Goal: Task Accomplishment & Management: Manage account settings

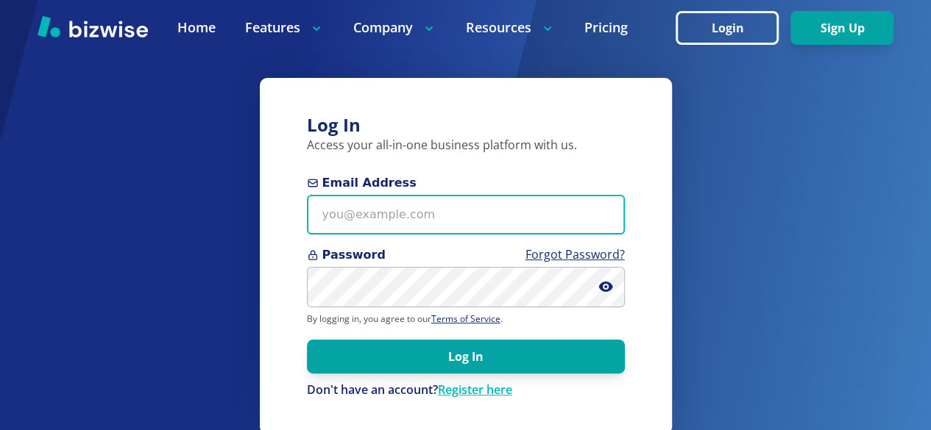
click at [359, 213] on input "Email Address" at bounding box center [466, 215] width 318 height 40
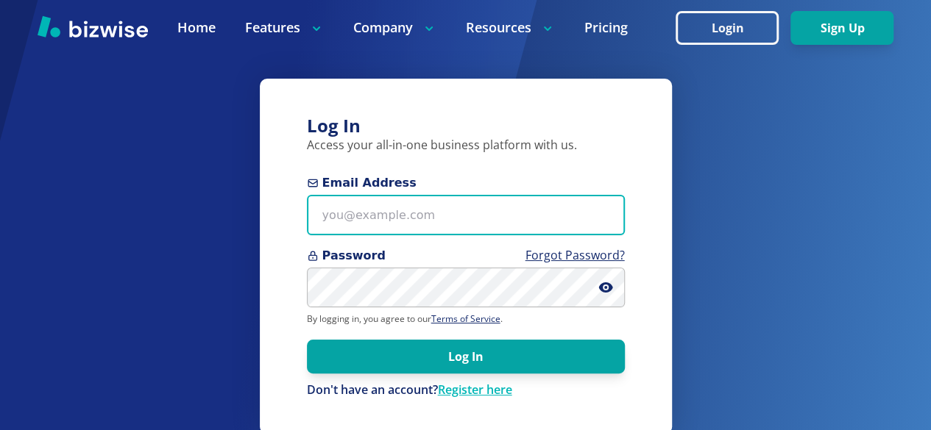
type input "[EMAIL_ADDRESS][DOMAIN_NAME]"
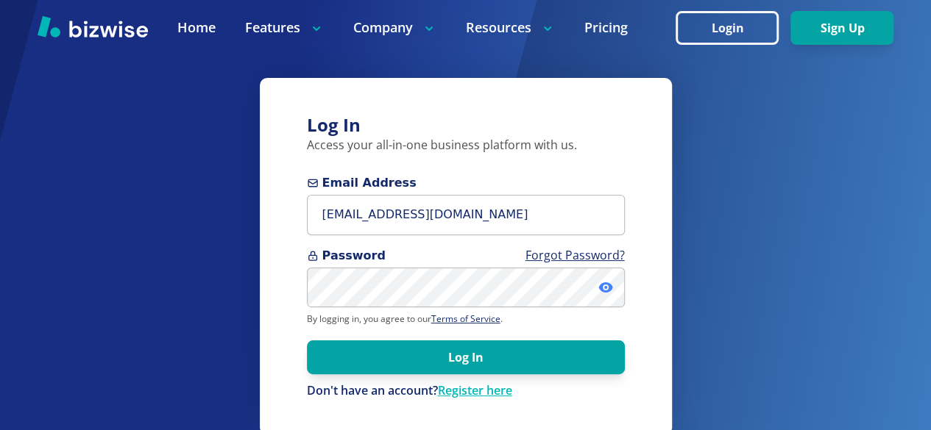
click at [603, 288] on icon at bounding box center [605, 287] width 15 height 15
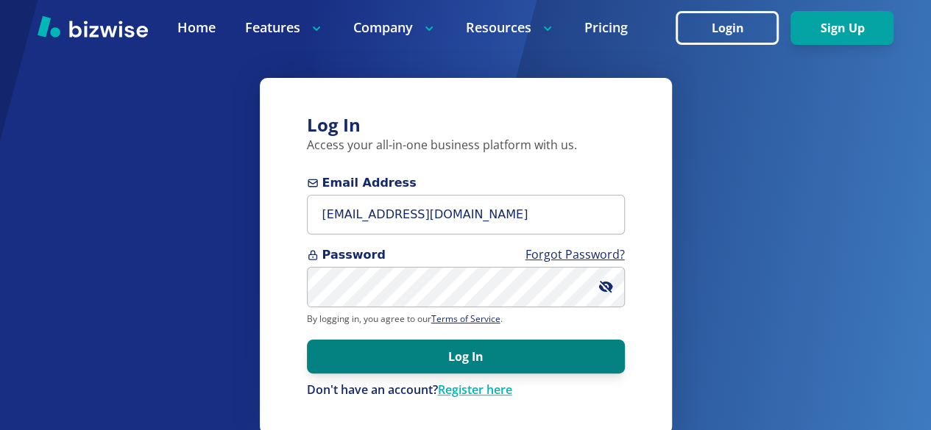
click at [455, 358] on button "Log In" at bounding box center [466, 357] width 318 height 34
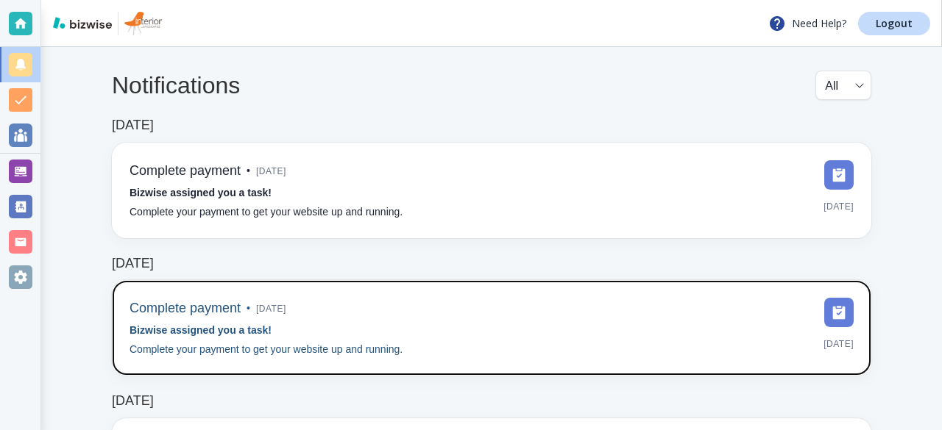
click at [645, 330] on div "Complete payment • 7 months ago Bizwise assigned you a task! Complete your paym…" at bounding box center [492, 328] width 724 height 60
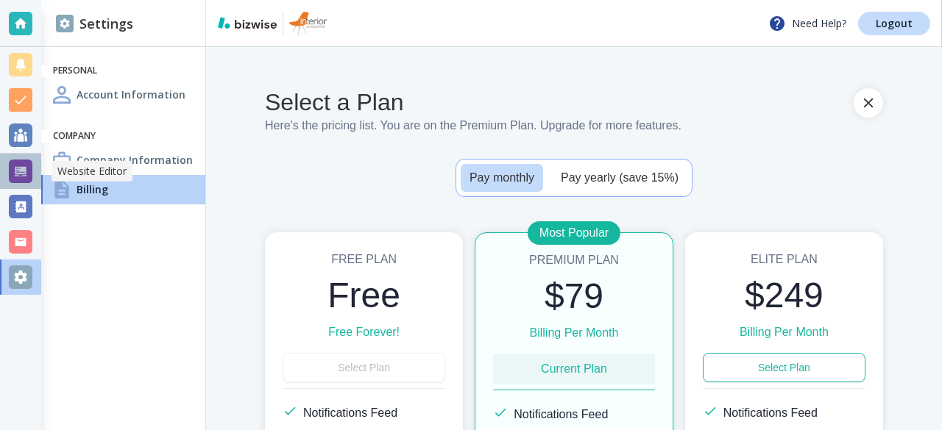
click at [18, 172] on div at bounding box center [21, 172] width 24 height 24
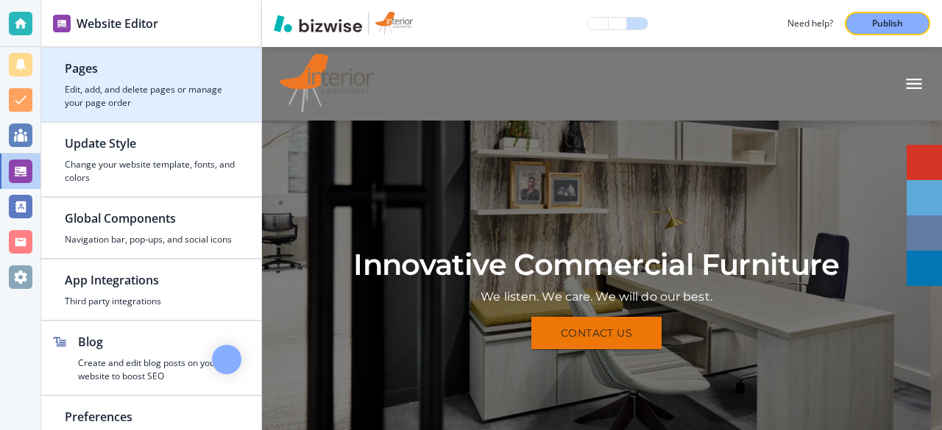
click at [86, 93] on h4 "Edit, add, and delete pages or manage your page order" at bounding box center [151, 96] width 173 height 26
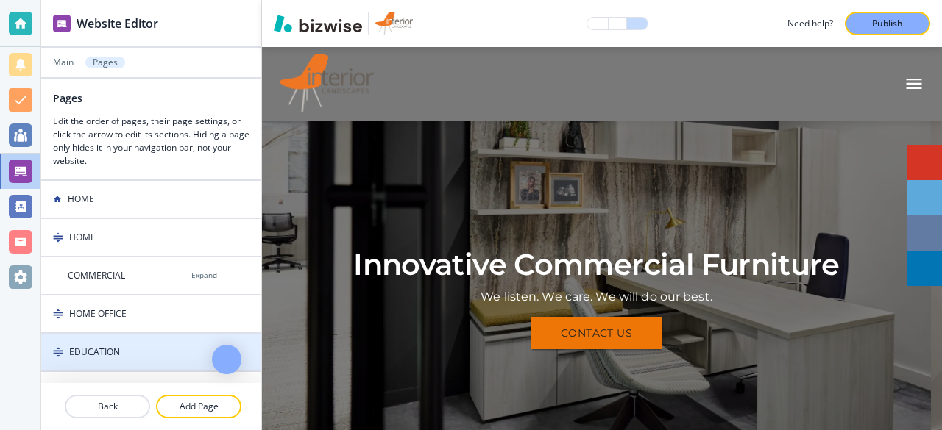
click at [101, 347] on h4 "EDUCATION" at bounding box center [94, 352] width 51 height 13
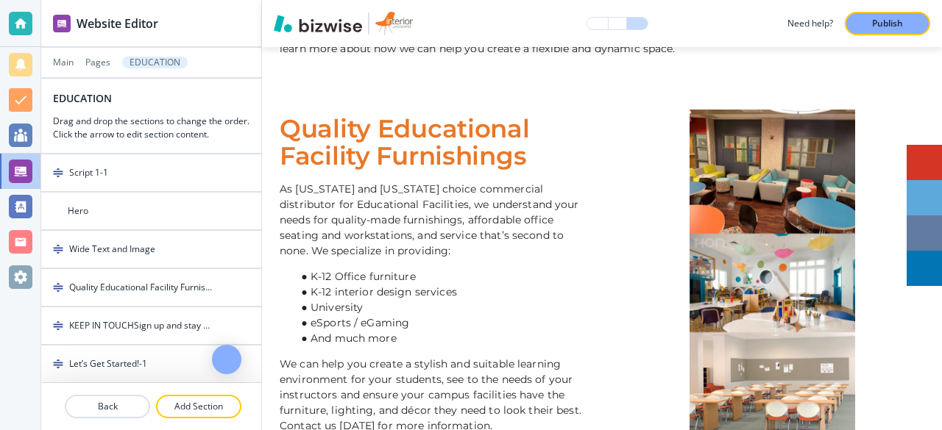
click at [358, 221] on p "As Missouri and Kansas choice commercial distributor for Educational Facilities…" at bounding box center [432, 220] width 305 height 77
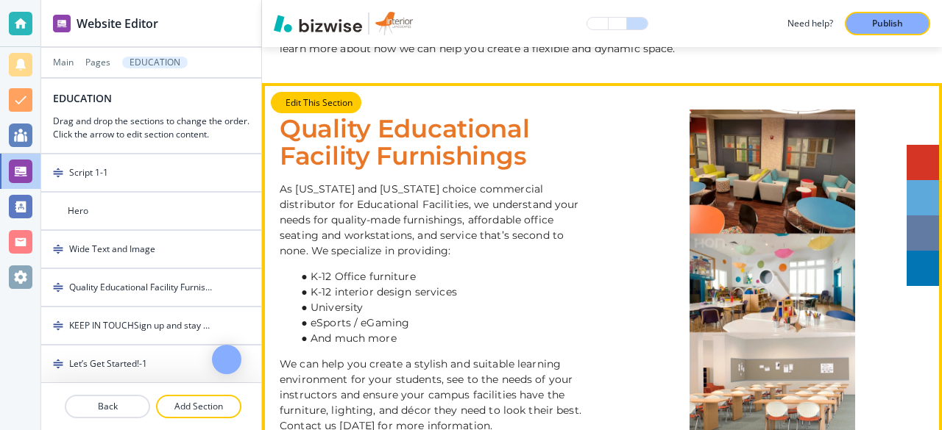
click at [309, 101] on button "Edit This Section" at bounding box center [316, 103] width 91 height 22
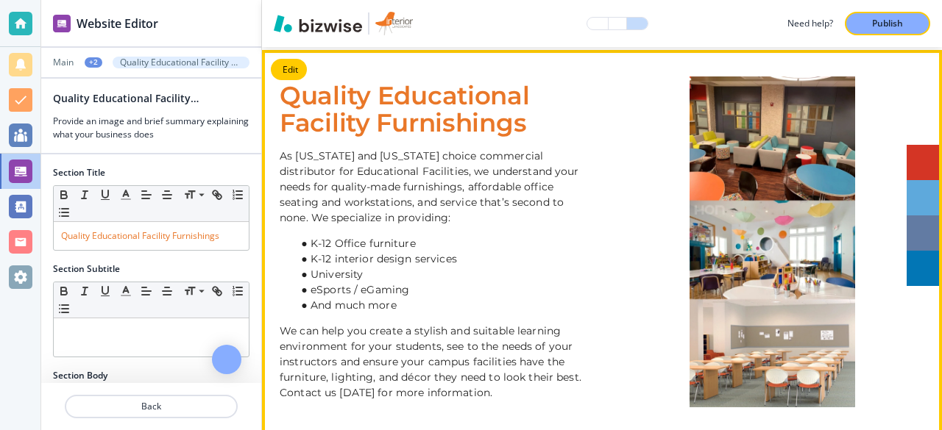
scroll to position [558, 0]
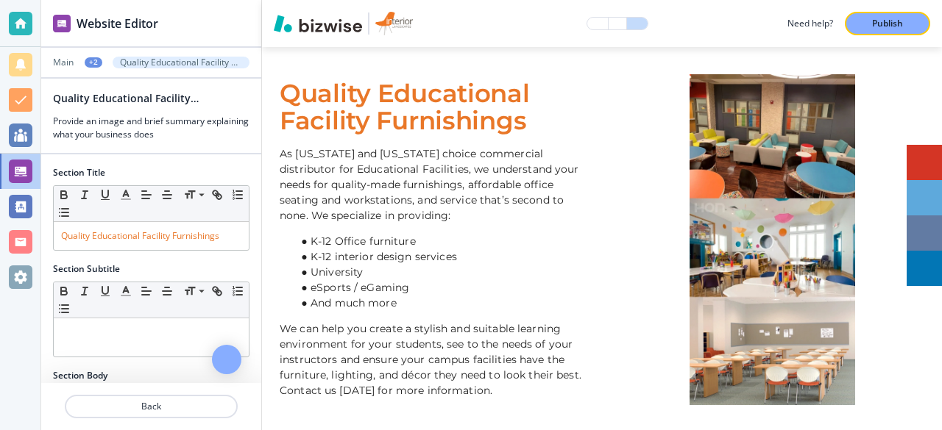
click at [786, 158] on img at bounding box center [772, 239] width 166 height 331
click at [472, 185] on p "As Missouri and Kansas choice commercial distributor for Educational Facilities…" at bounding box center [432, 184] width 305 height 77
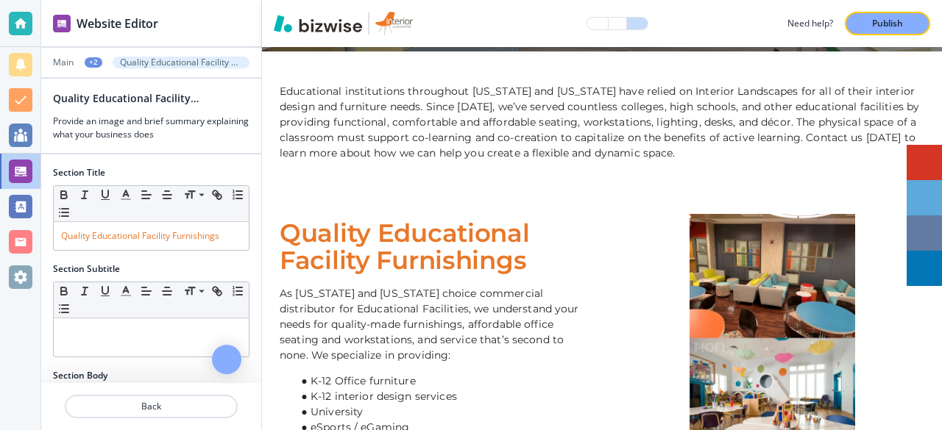
scroll to position [419, 0]
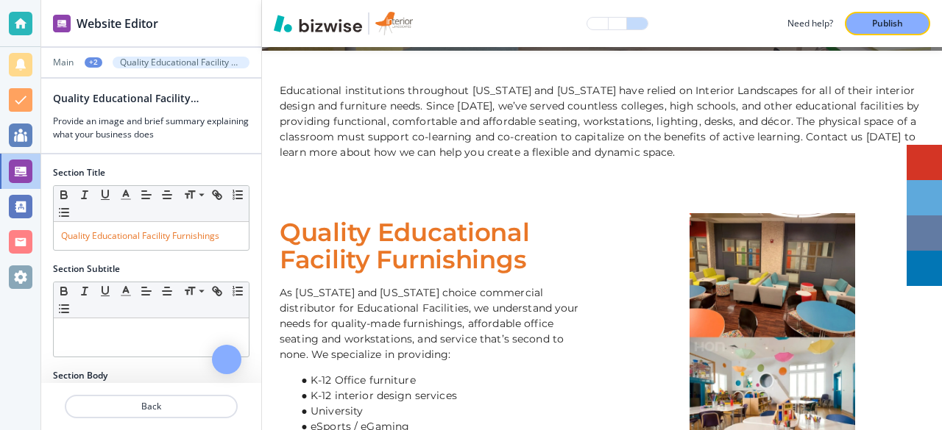
click at [321, 202] on div at bounding box center [602, 379] width 680 height 384
click at [317, 215] on div "Quality Educational Facility Furnishings As Missouri and Kansas choice commerci…" at bounding box center [602, 378] width 645 height 331
click at [464, 248] on span "Quality Educational Facility Furnishings" at bounding box center [408, 246] width 256 height 58
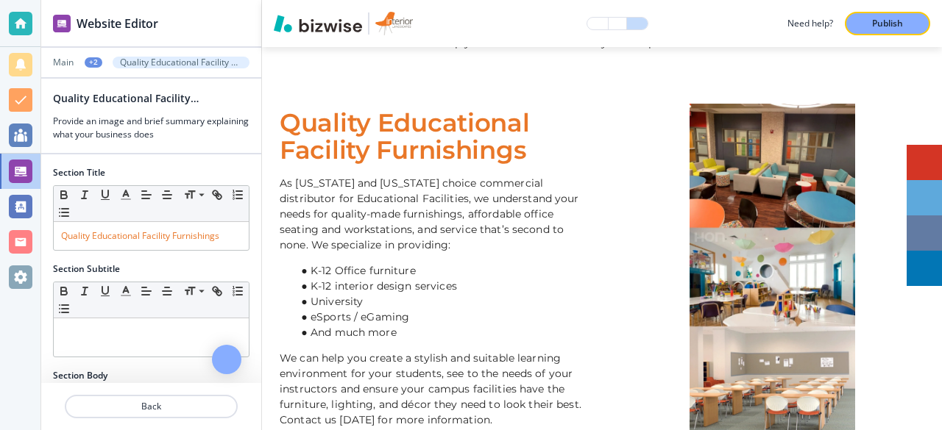
scroll to position [529, 0]
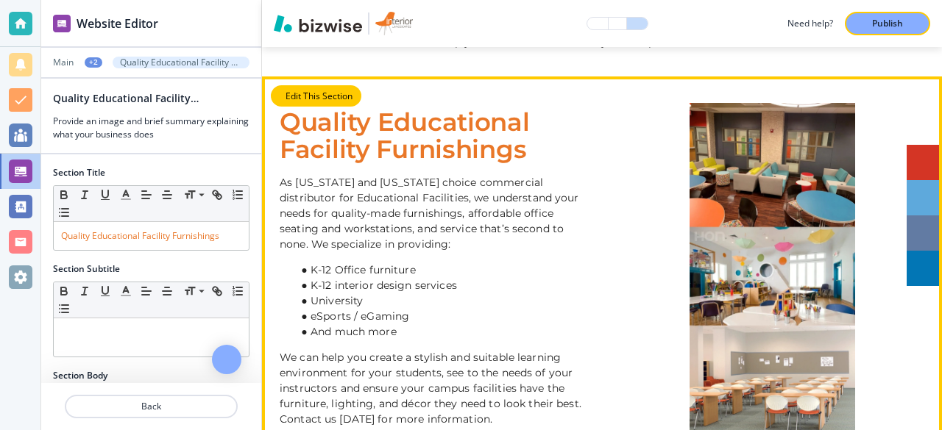
click at [295, 91] on button "Edit This Section" at bounding box center [316, 96] width 91 height 22
click at [294, 102] on button "Edit This Section" at bounding box center [316, 96] width 91 height 22
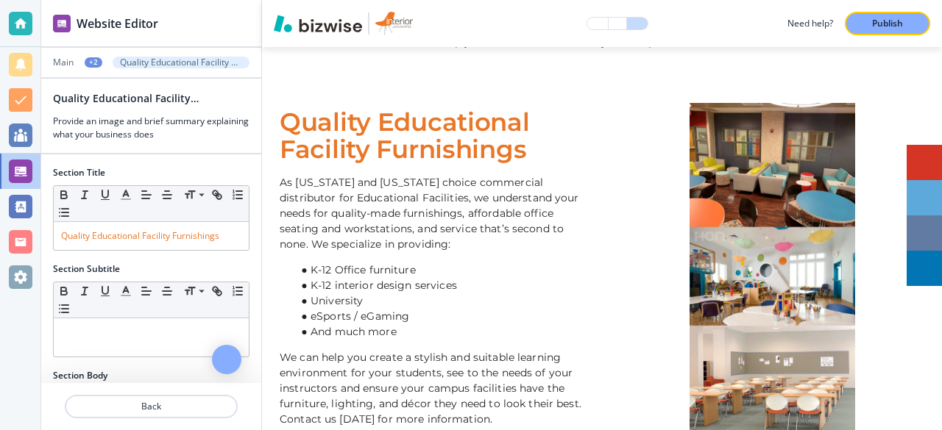
click at [283, 184] on p "As Missouri and Kansas choice commercial distributor for Educational Facilities…" at bounding box center [432, 213] width 305 height 77
click at [282, 173] on div "Quality Educational Facility Furnishings As Missouri and Kansas choice commerci…" at bounding box center [432, 268] width 305 height 319
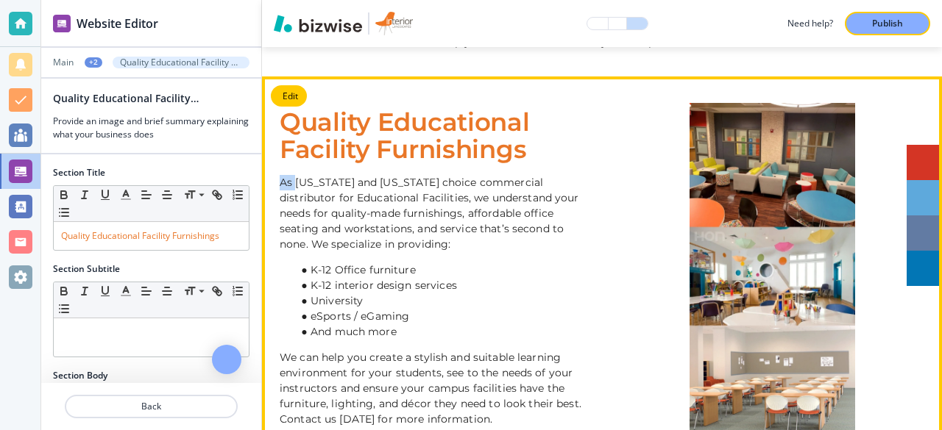
click at [773, 144] on img at bounding box center [772, 268] width 166 height 331
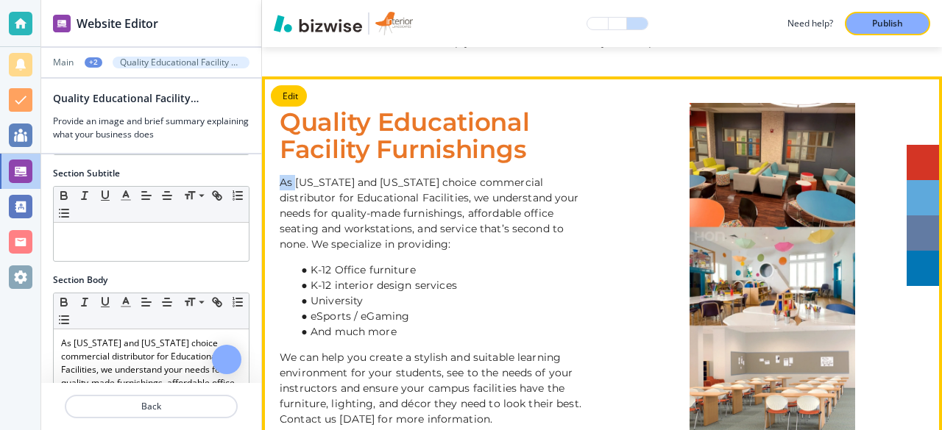
scroll to position [92, 0]
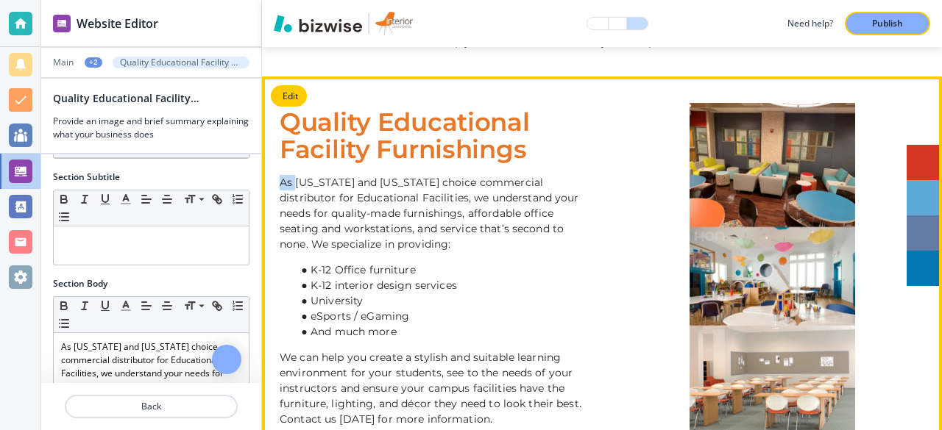
click at [20, 21] on div at bounding box center [21, 24] width 24 height 24
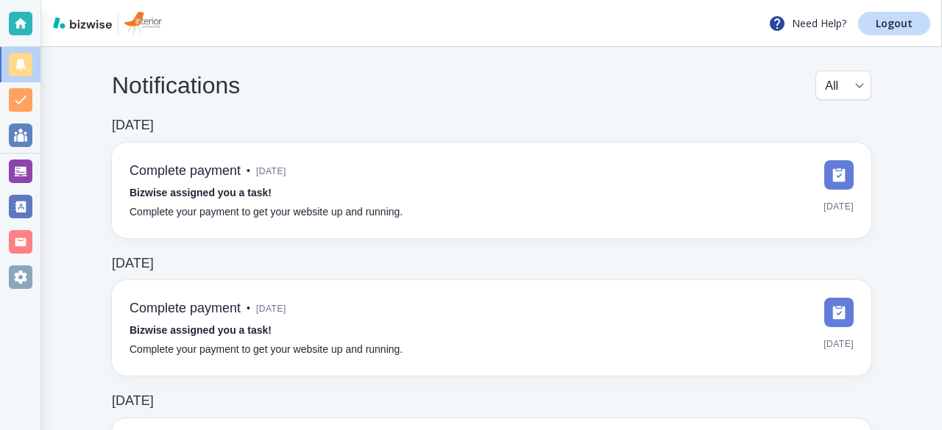
click at [20, 174] on div at bounding box center [21, 172] width 24 height 24
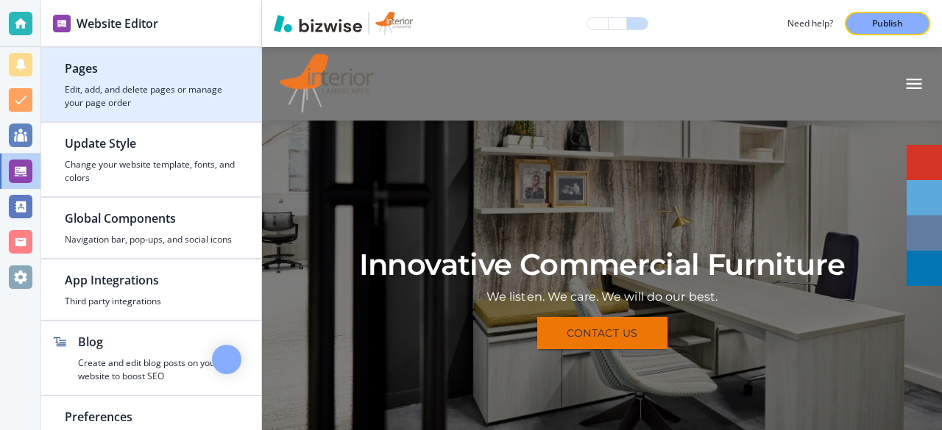
click at [112, 81] on div "button" at bounding box center [151, 80] width 173 height 6
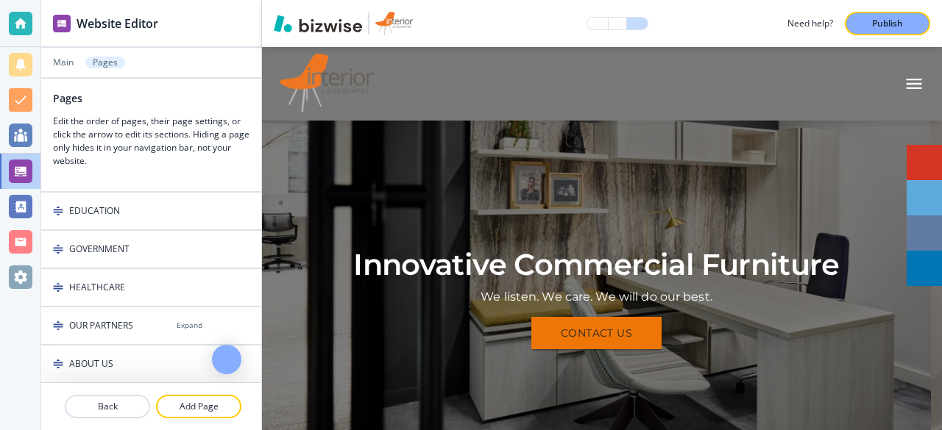
scroll to position [145, 0]
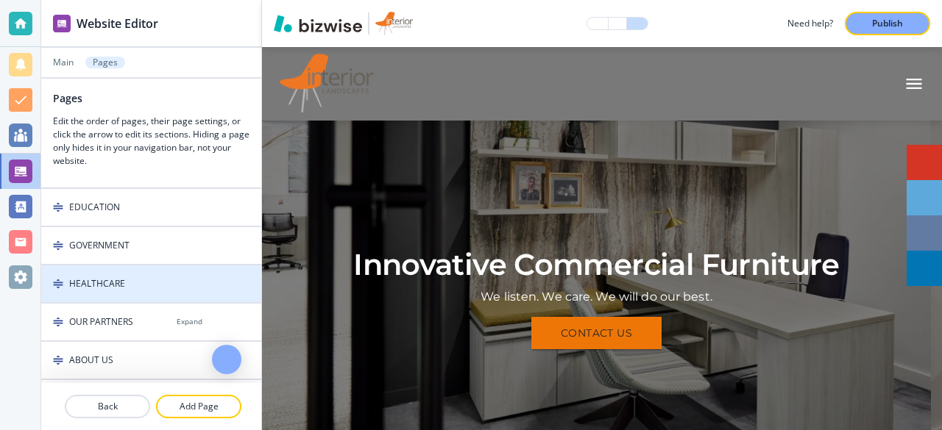
click at [91, 284] on h4 "HEALTHCARE" at bounding box center [97, 283] width 56 height 13
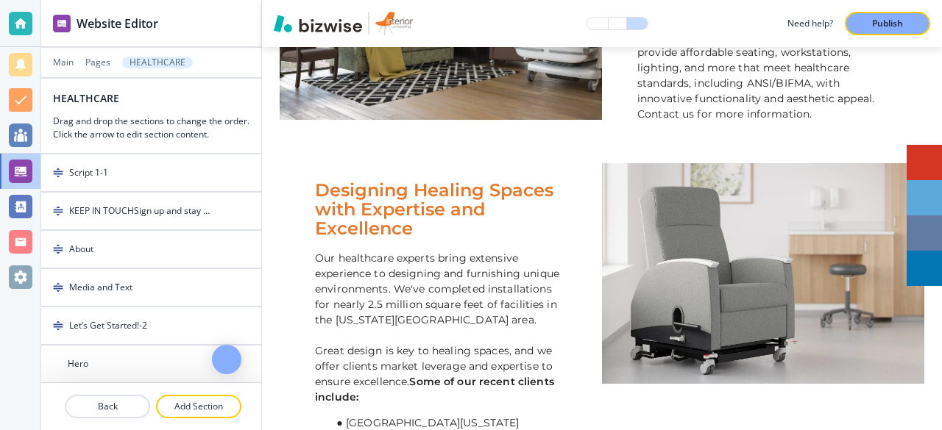
scroll to position [669, 0]
click at [90, 62] on p "Pages" at bounding box center [97, 62] width 25 height 10
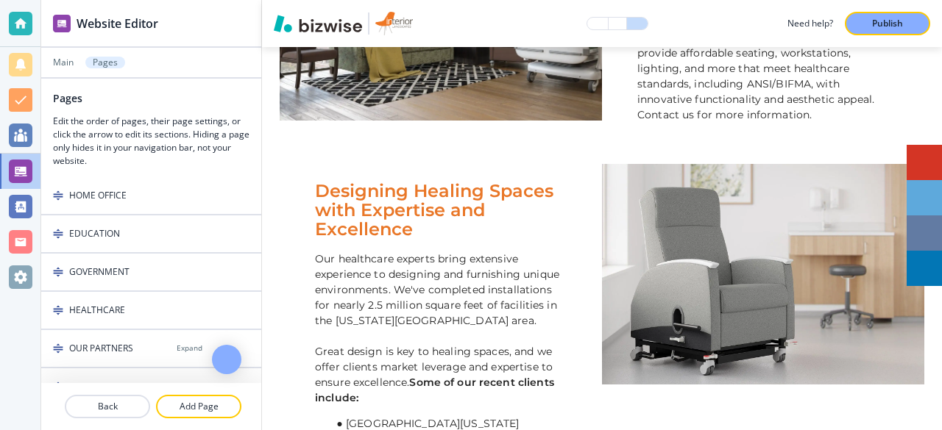
scroll to position [119, 0]
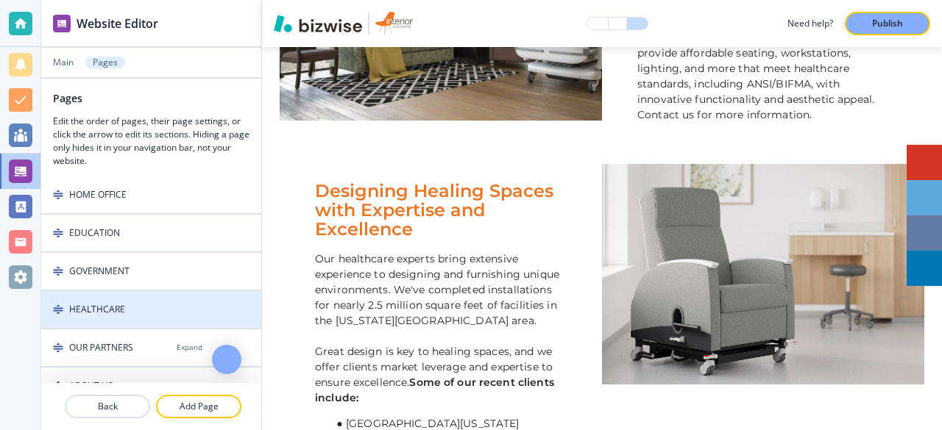
click at [109, 308] on h4 "HEALTHCARE" at bounding box center [97, 309] width 56 height 13
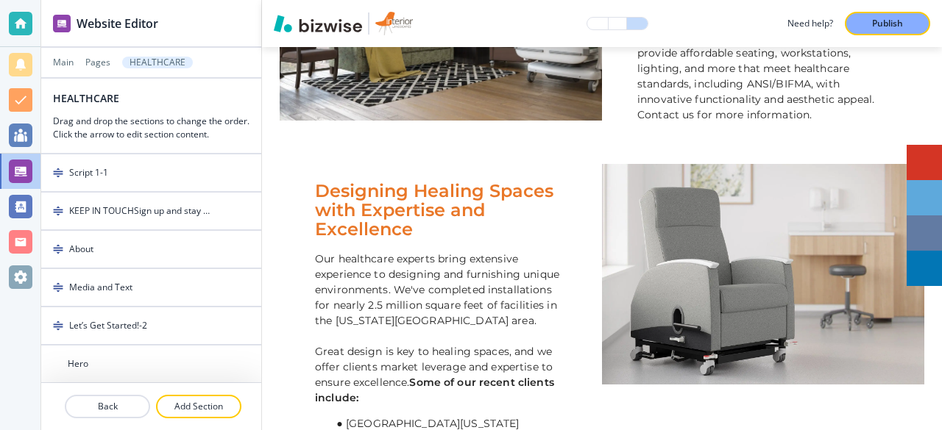
scroll to position [34, 0]
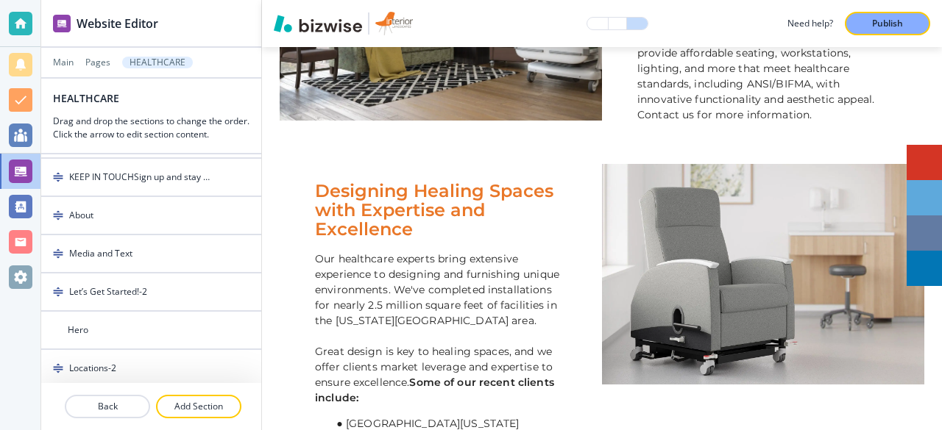
click at [157, 130] on h3 "Drag and drop the sections to change the order. Click the arrow to edit section…" at bounding box center [151, 128] width 196 height 26
click at [698, 123] on p "Whether you need anti-microbial furniture for medical staff, secure filing cabi…" at bounding box center [763, 45] width 252 height 155
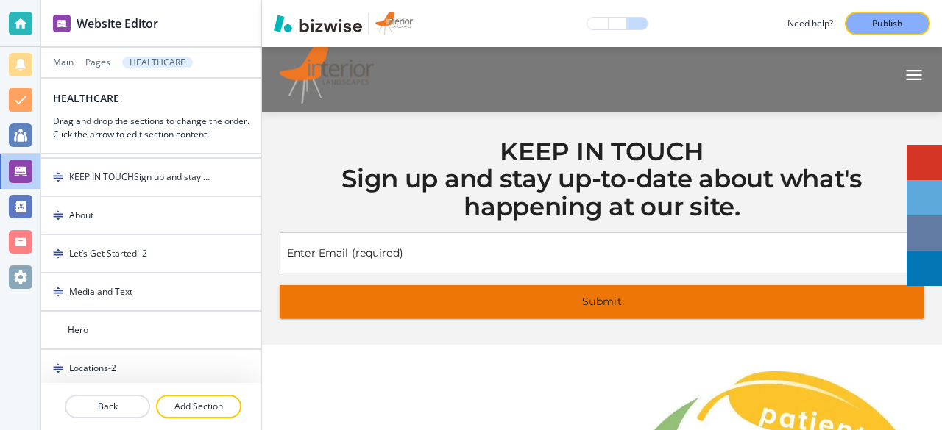
scroll to position [0, 0]
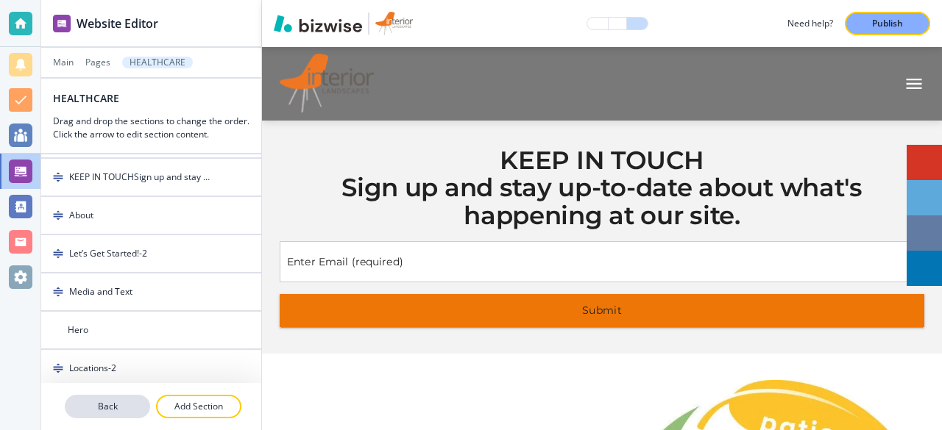
click at [103, 414] on button "Back" at bounding box center [107, 407] width 85 height 24
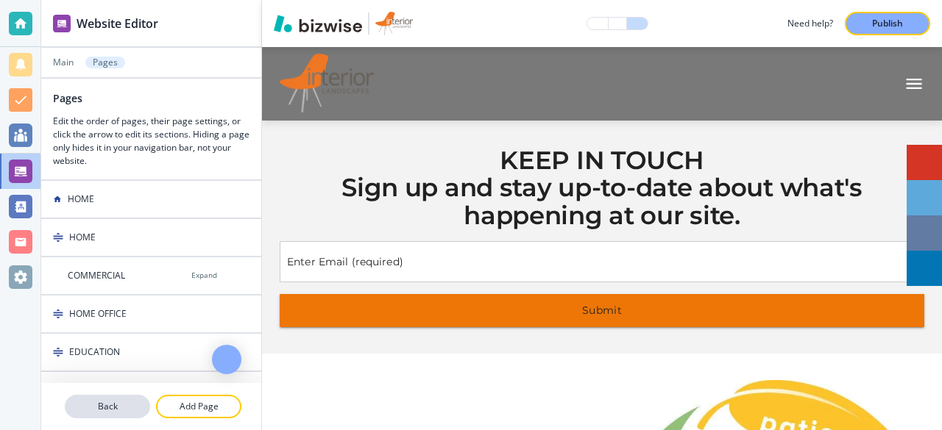
click at [106, 409] on p "Back" at bounding box center [107, 406] width 82 height 13
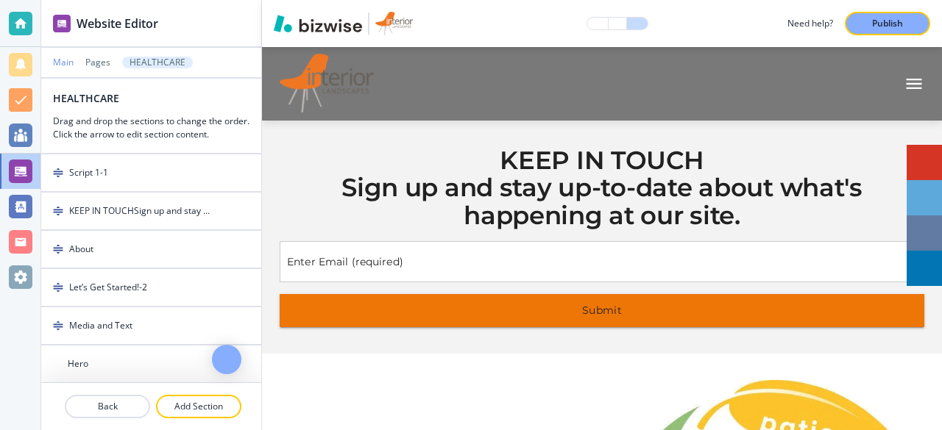
click at [66, 63] on p "Main" at bounding box center [63, 62] width 21 height 10
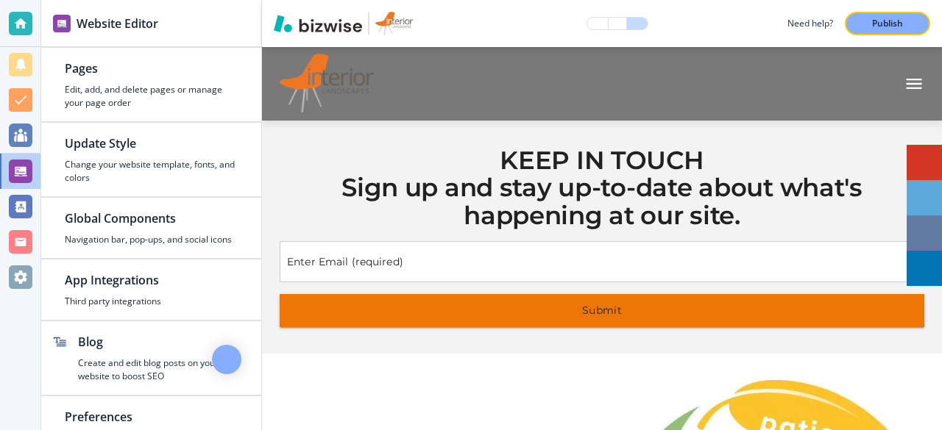
scroll to position [50, 0]
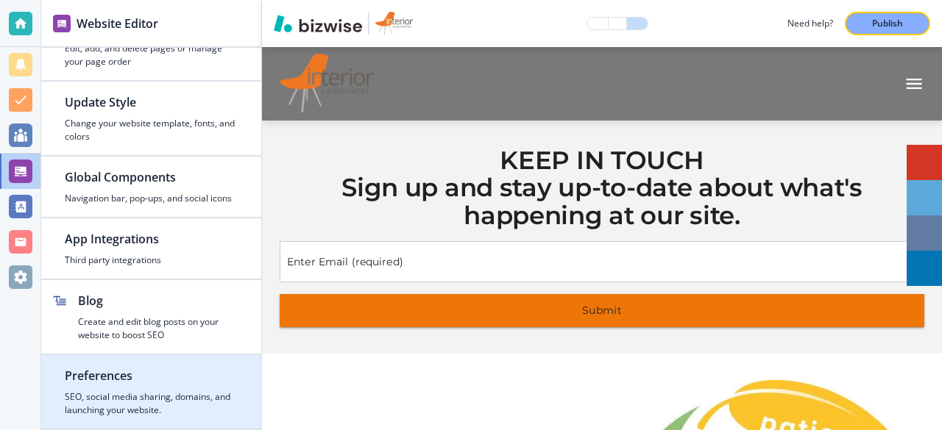
click at [107, 382] on h2 "Preferences" at bounding box center [151, 376] width 173 height 18
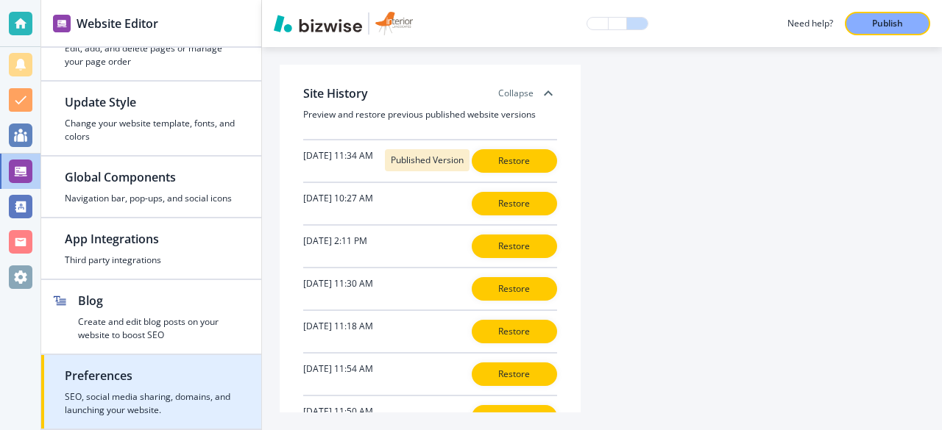
scroll to position [531, 0]
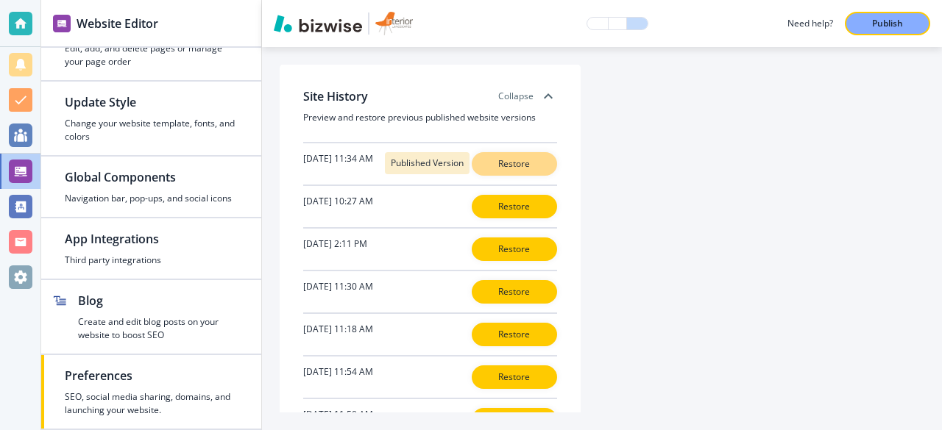
click at [503, 171] on p "Restore" at bounding box center [514, 163] width 47 height 13
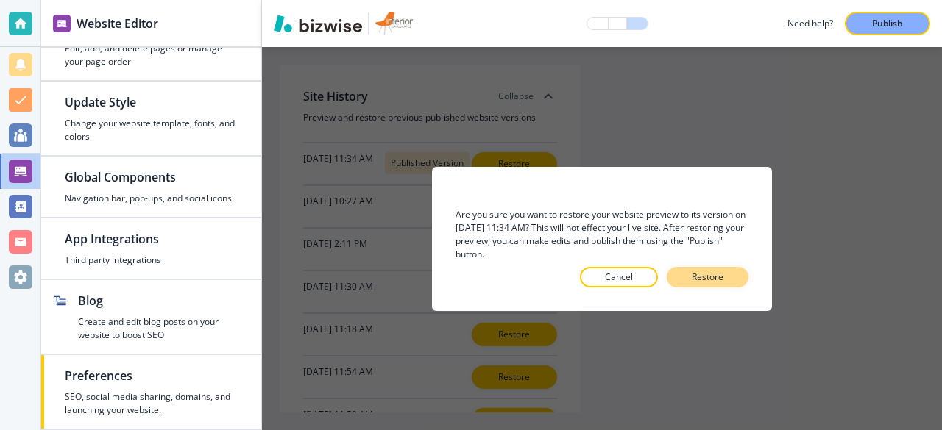
click at [712, 278] on p "Restore" at bounding box center [708, 277] width 32 height 13
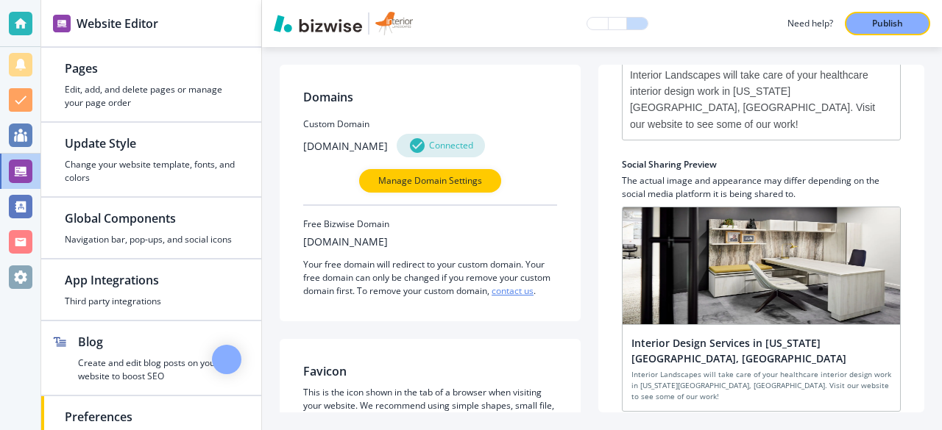
scroll to position [50, 0]
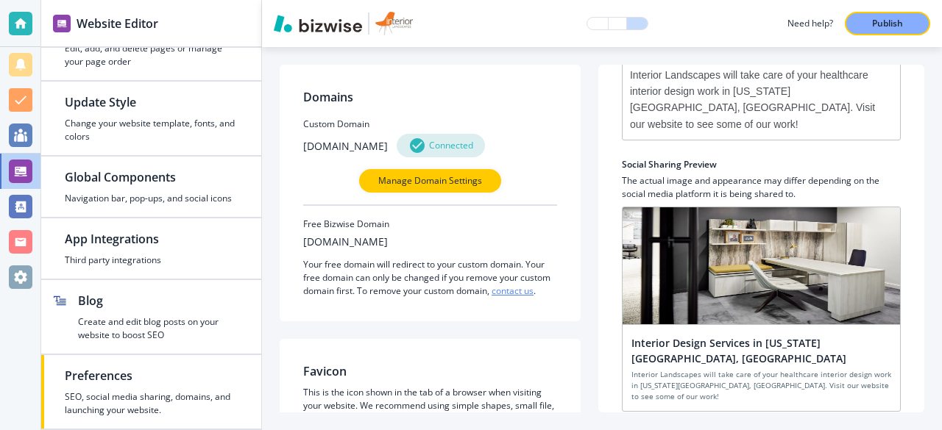
click at [110, 250] on div "button" at bounding box center [151, 251] width 173 height 6
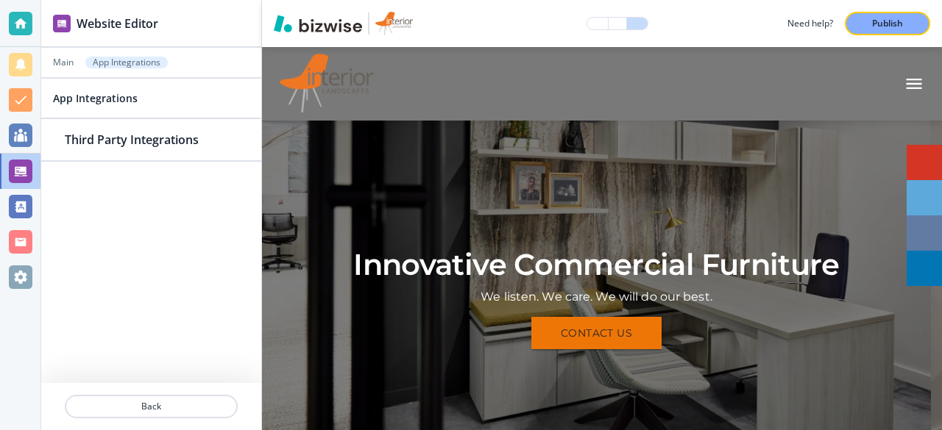
click at [18, 32] on div at bounding box center [21, 24] width 24 height 24
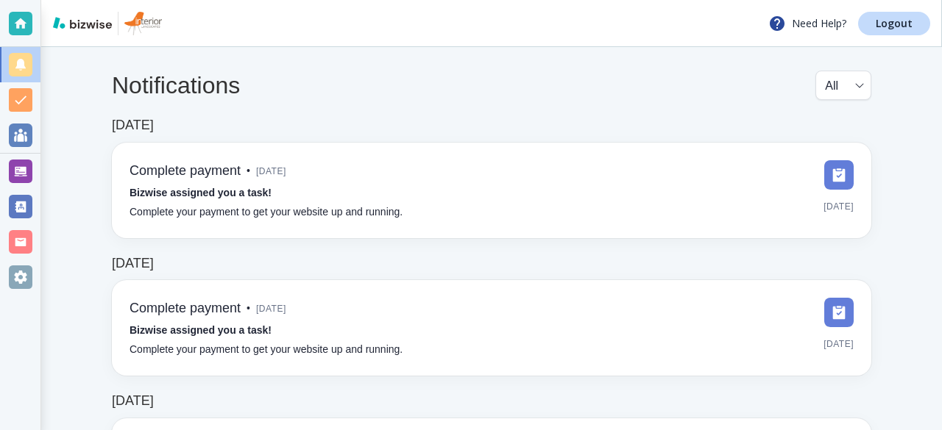
click at [18, 171] on div at bounding box center [21, 172] width 24 height 24
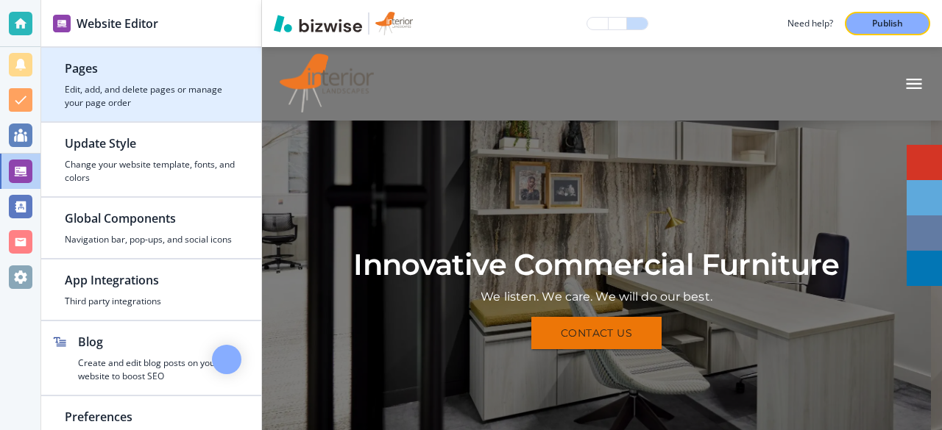
click at [89, 79] on div "button" at bounding box center [151, 80] width 173 height 6
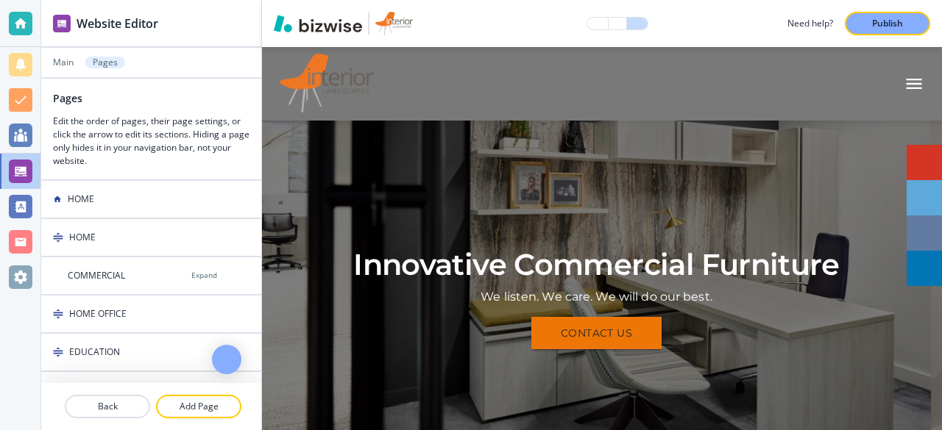
click at [8, 325] on div at bounding box center [20, 215] width 40 height 430
click at [59, 61] on p "Main" at bounding box center [63, 62] width 21 height 10
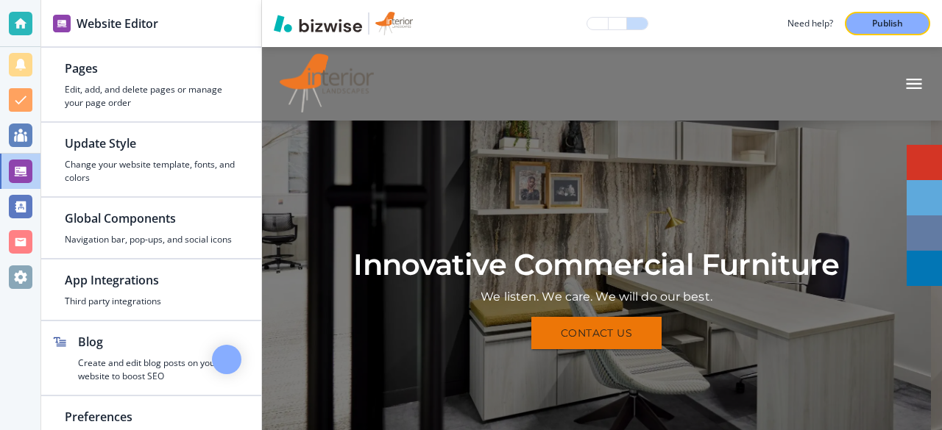
click at [116, 20] on h2 "Website Editor" at bounding box center [118, 24] width 82 height 18
click at [58, 26] on img at bounding box center [62, 24] width 18 height 18
click at [18, 169] on div at bounding box center [21, 172] width 24 height 24
click at [90, 18] on h2 "Website Editor" at bounding box center [118, 24] width 82 height 18
click at [103, 26] on h2 "Website Editor" at bounding box center [118, 24] width 82 height 18
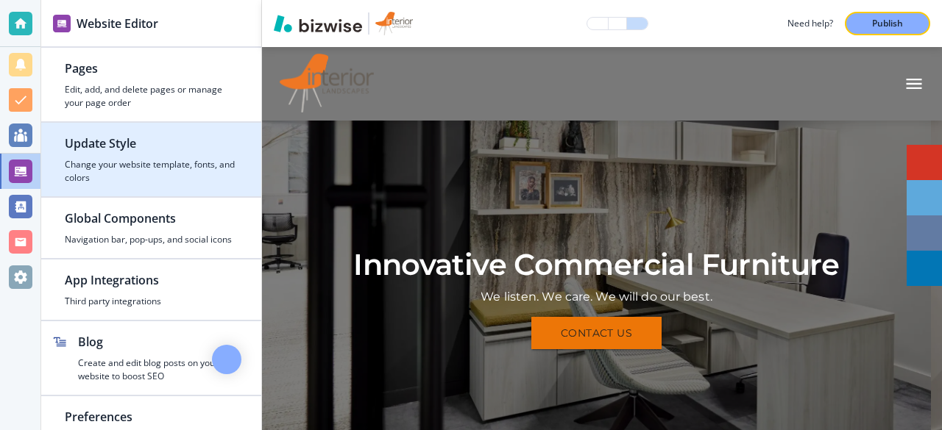
click at [108, 173] on h4 "Change your website template, fonts, and colors" at bounding box center [151, 171] width 173 height 26
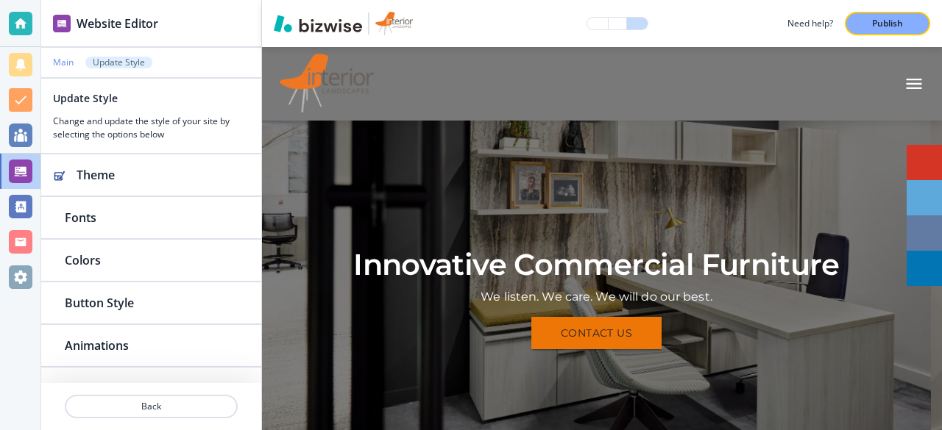
click at [60, 64] on p "Main" at bounding box center [63, 62] width 21 height 10
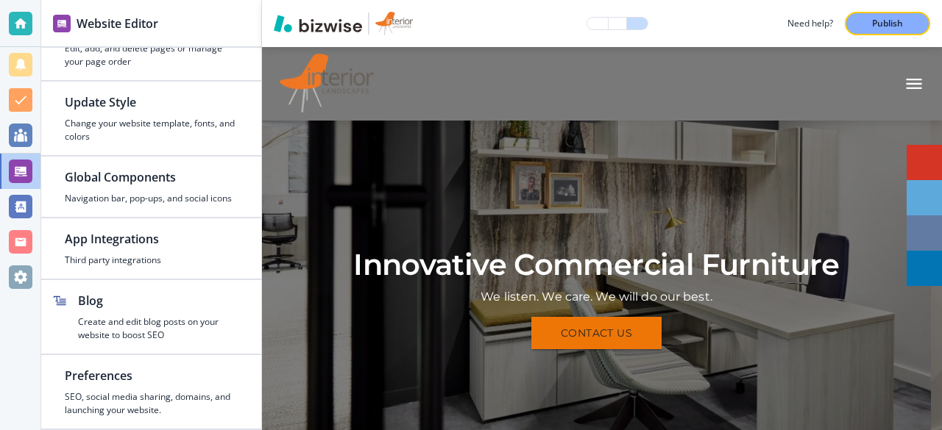
scroll to position [49, 0]
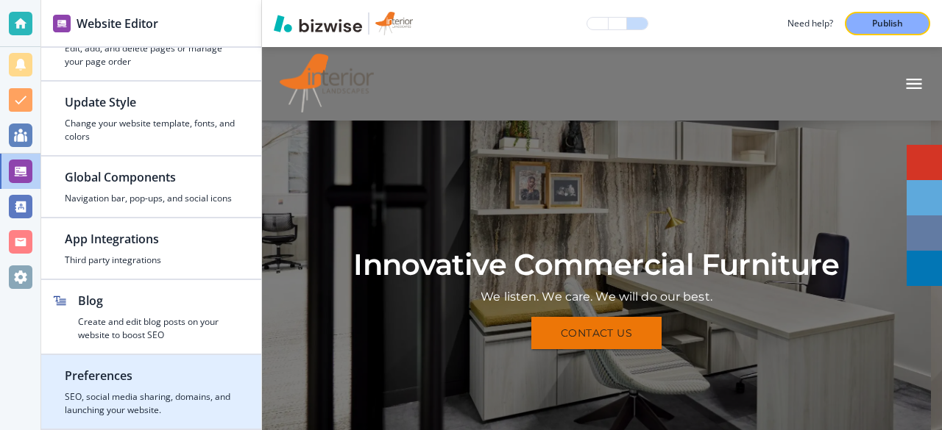
click at [94, 378] on h2 "Preferences" at bounding box center [151, 376] width 173 height 18
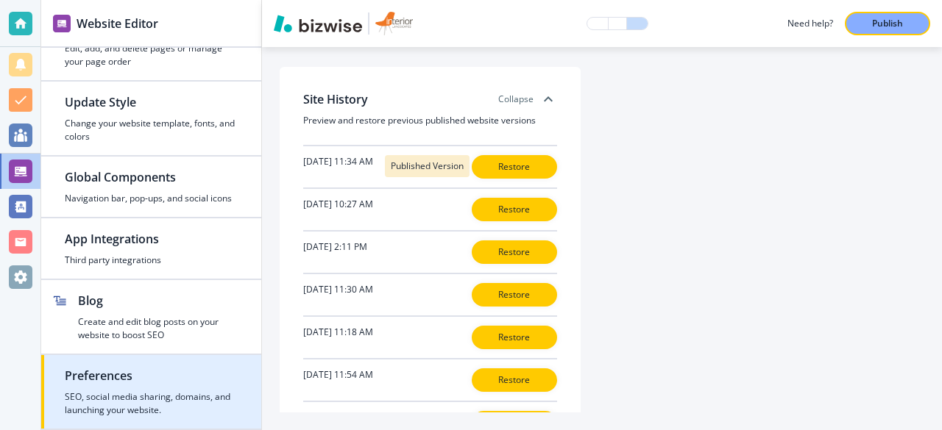
scroll to position [525, 0]
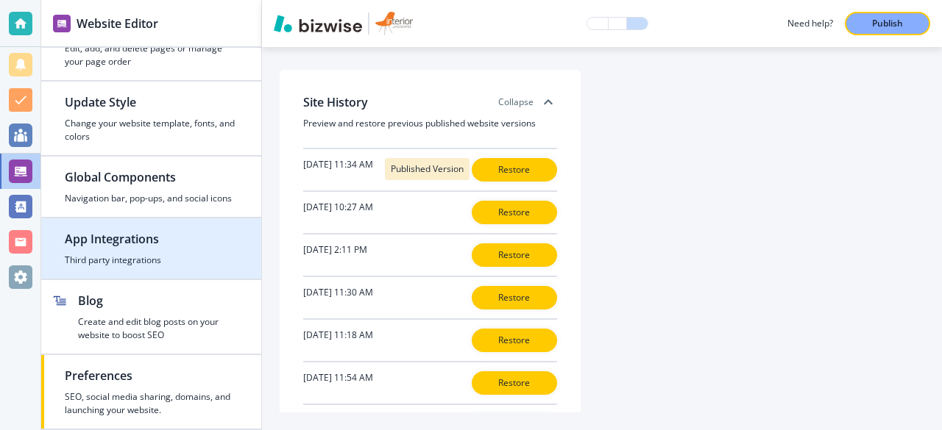
click at [101, 260] on h4 "Third party integrations" at bounding box center [151, 260] width 173 height 13
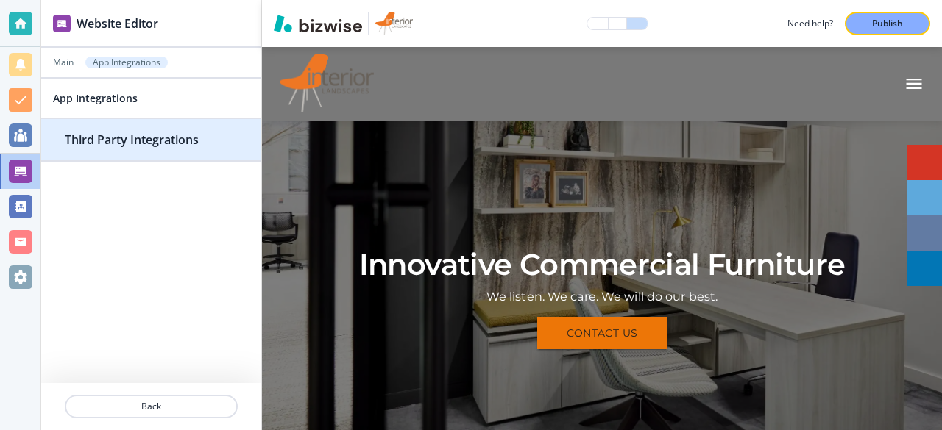
click at [113, 137] on h2 "Third Party Integrations" at bounding box center [151, 140] width 173 height 18
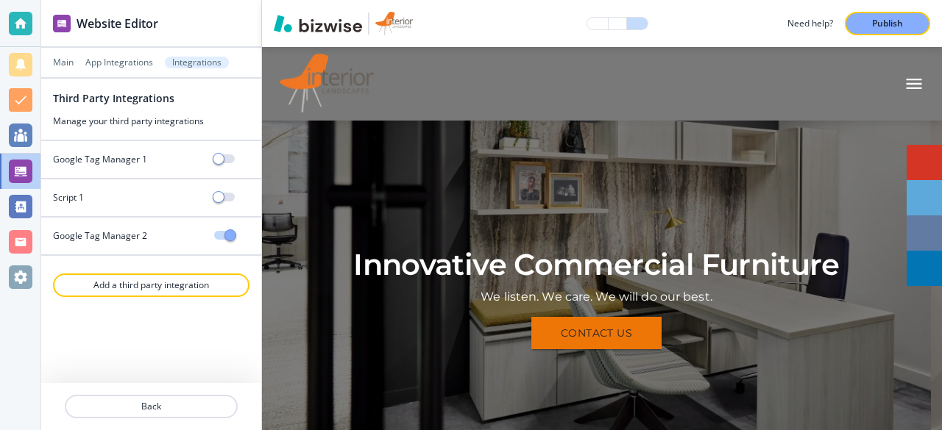
click at [18, 244] on div at bounding box center [21, 242] width 24 height 24
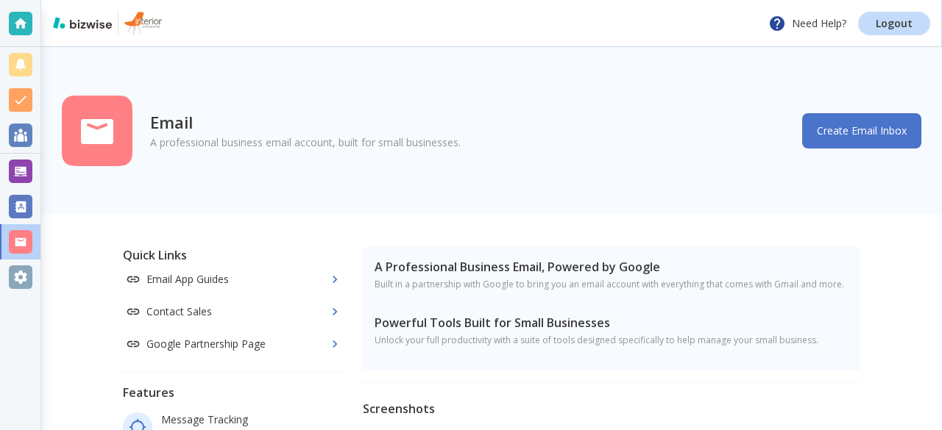
click at [749, 361] on div "A Professional Business Email, Powered by Google Built in a partnership with Go…" at bounding box center [611, 309] width 497 height 124
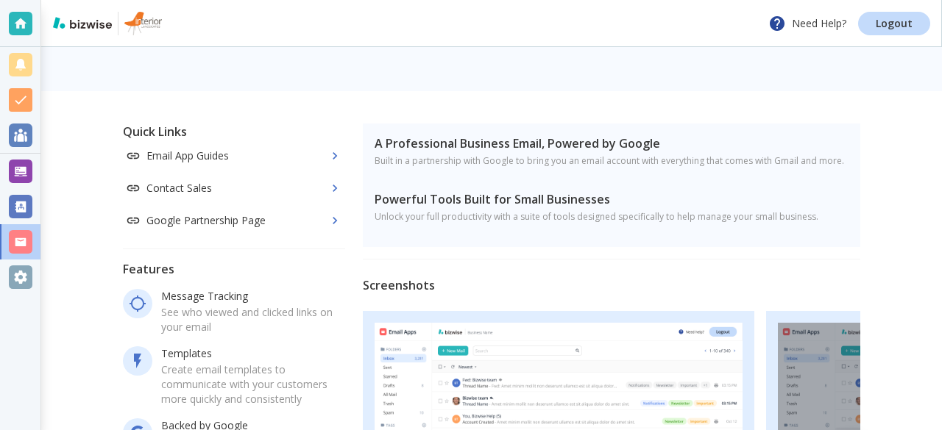
scroll to position [124, 0]
click at [18, 166] on div at bounding box center [21, 172] width 24 height 24
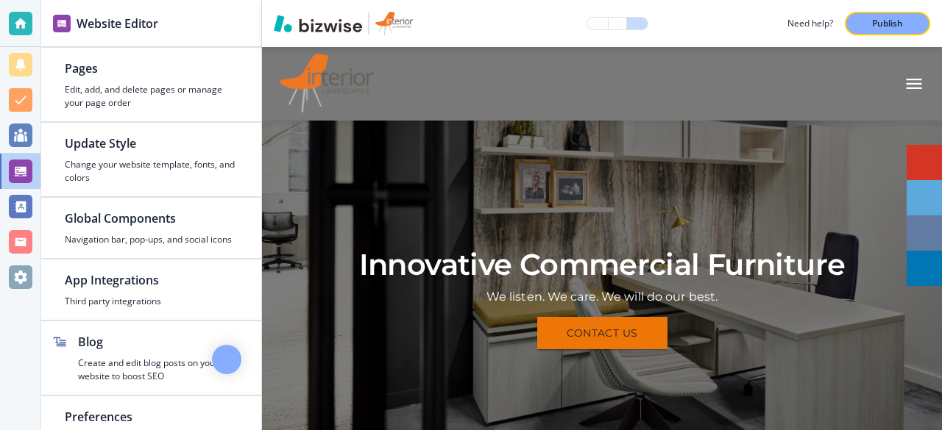
click at [19, 237] on div at bounding box center [21, 242] width 24 height 24
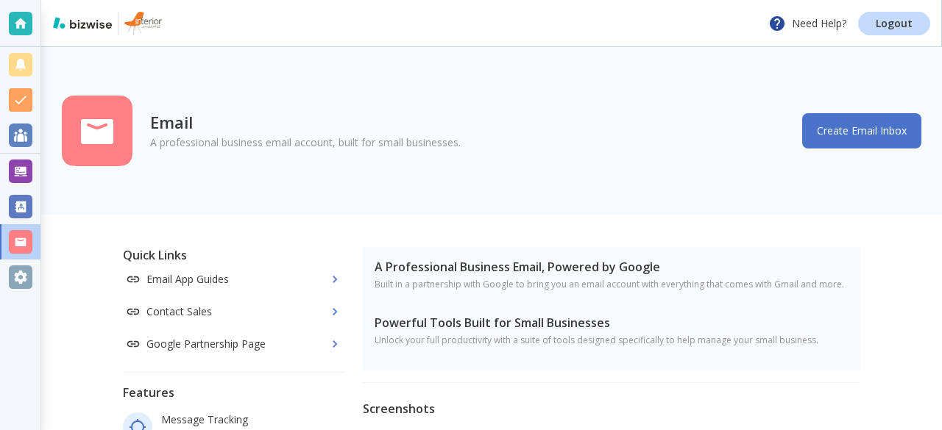
click at [19, 271] on div at bounding box center [21, 278] width 24 height 24
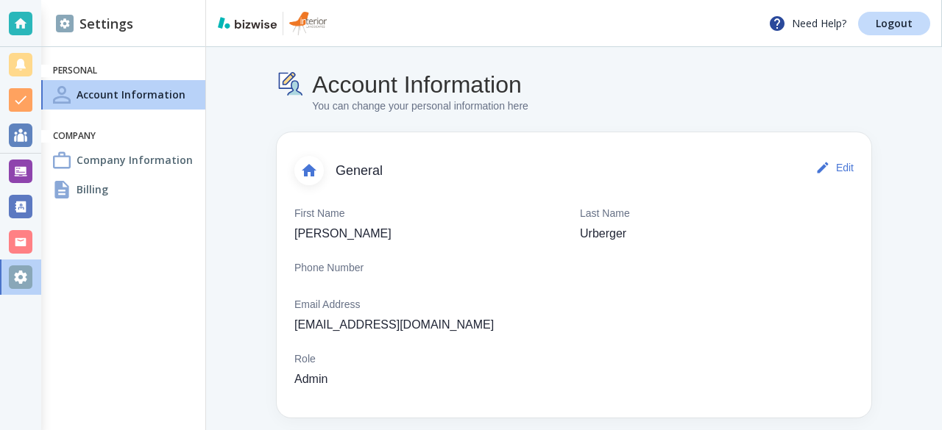
click at [78, 187] on h4 "Billing" at bounding box center [93, 189] width 32 height 15
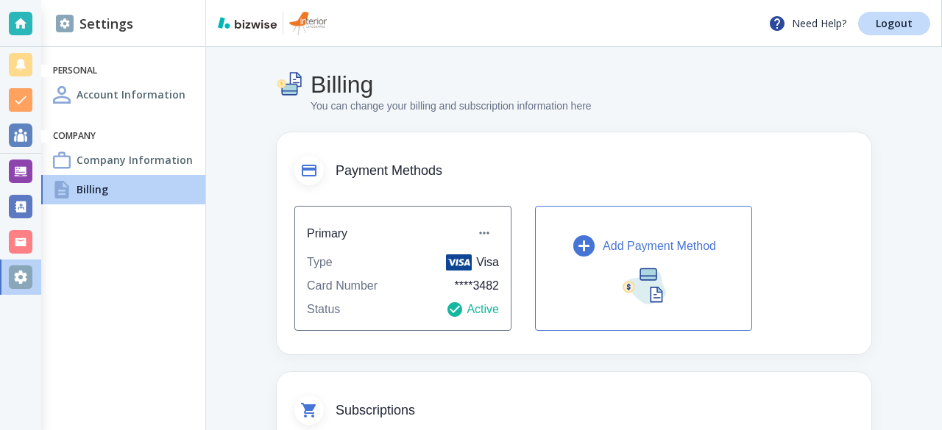
click at [9, 168] on div at bounding box center [21, 172] width 24 height 24
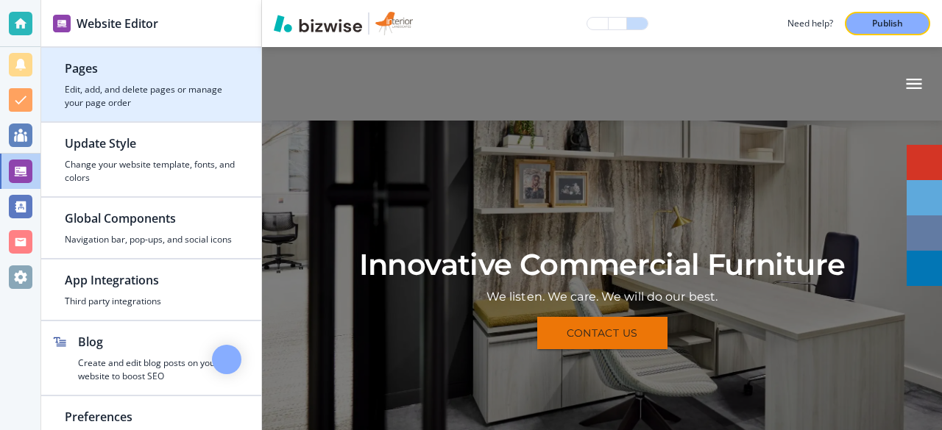
click at [130, 93] on h4 "Edit, add, and delete pages or manage your page order" at bounding box center [151, 96] width 173 height 26
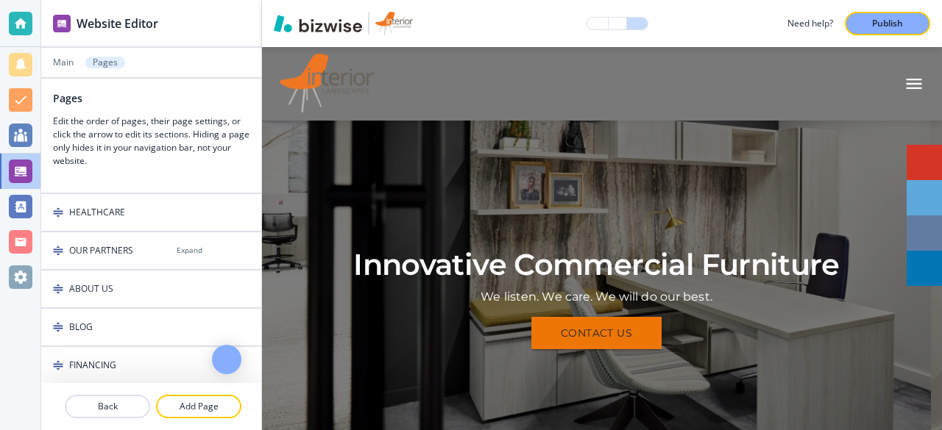
scroll to position [380, 0]
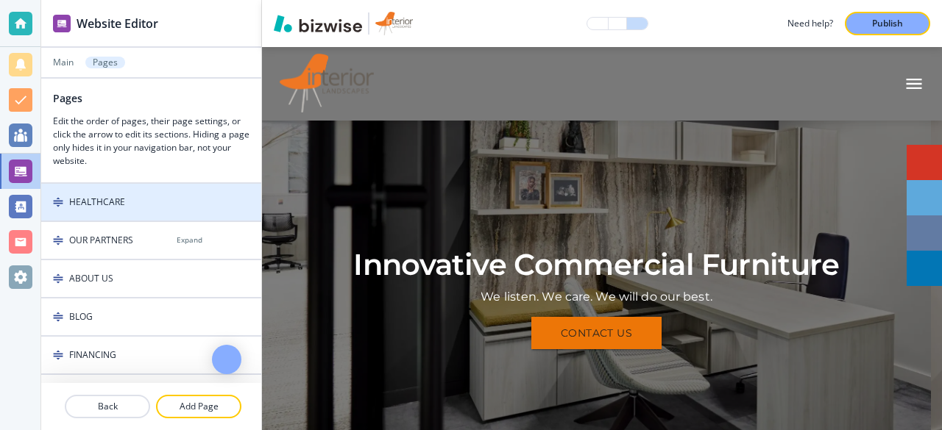
click at [171, 209] on div at bounding box center [151, 215] width 220 height 12
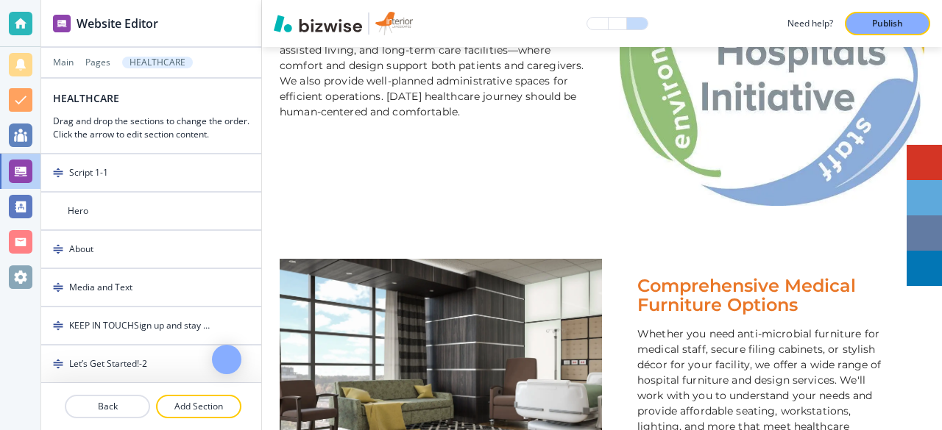
scroll to position [597, 0]
click at [909, 177] on link "Yelp" at bounding box center [924, 162] width 35 height 35
click at [905, 347] on div "Comprehensive Medical Furniture Options Whether you need anti-microbial furnitu…" at bounding box center [763, 379] width 322 height 241
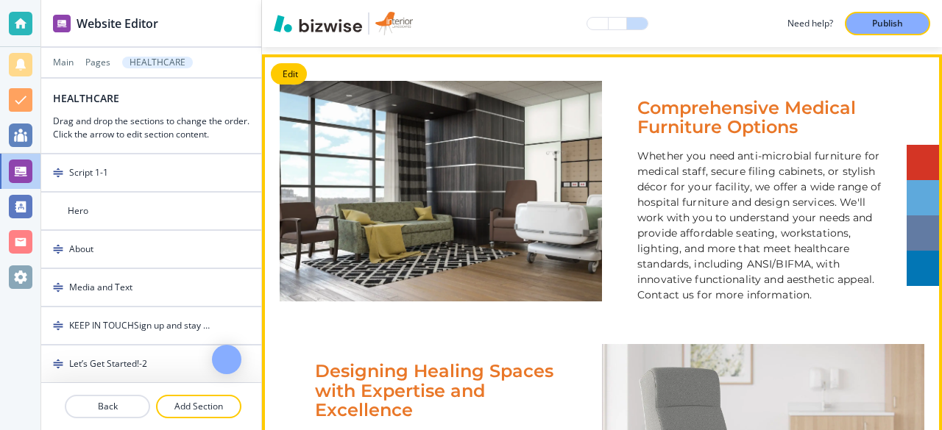
scroll to position [781, 0]
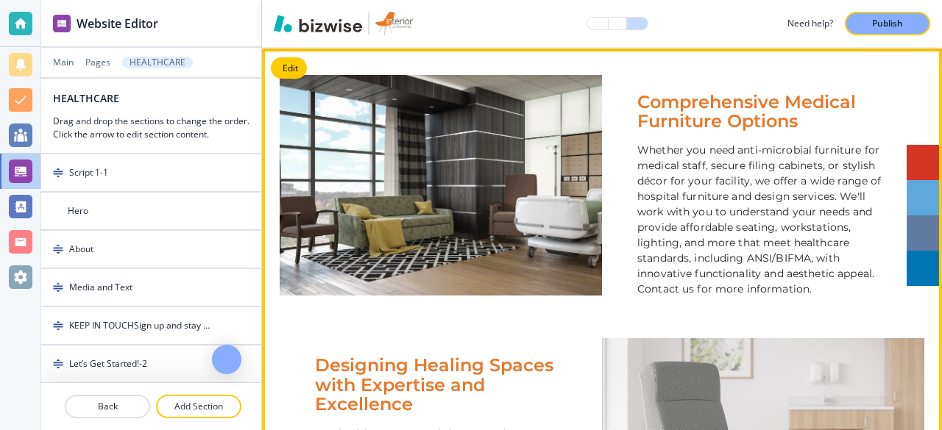
click at [818, 164] on p "Whether you need anti-microbial furniture for medical staff, secure filing cabi…" at bounding box center [763, 220] width 252 height 155
click at [831, 162] on p "Whether you need anti-microbial furniture for medical staff, secure filing cabi…" at bounding box center [763, 220] width 252 height 155
click at [286, 61] on button "Edit" at bounding box center [289, 68] width 36 height 22
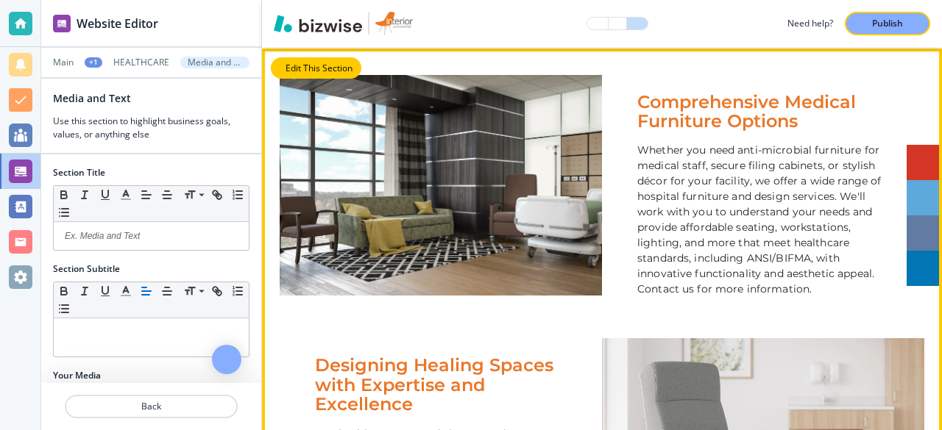
scroll to position [777, 0]
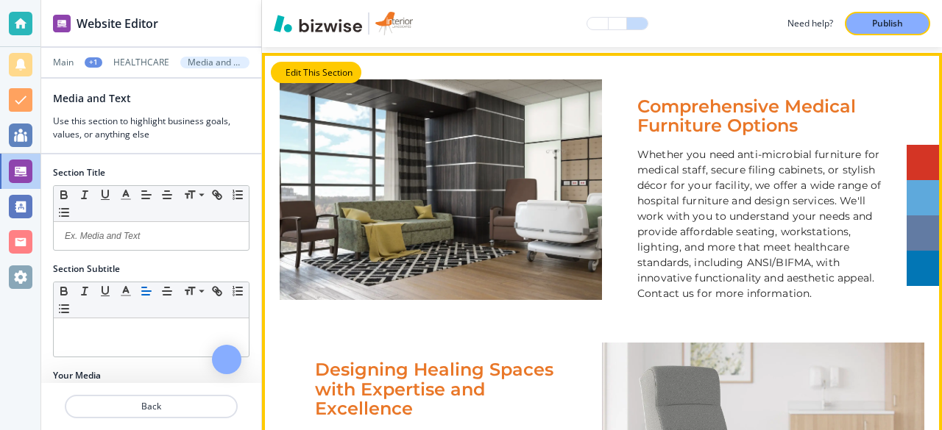
click at [786, 241] on p "Whether you need anti-microbial furniture for medical staff, secure filing cabi…" at bounding box center [763, 224] width 252 height 155
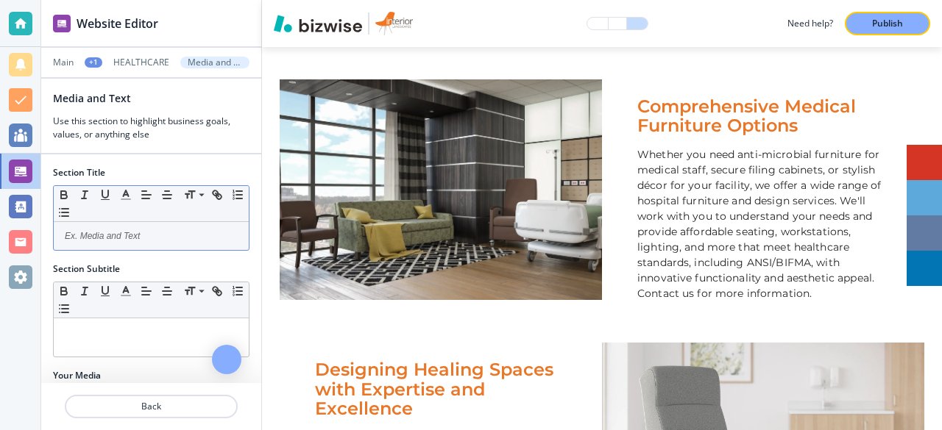
click at [119, 239] on p at bounding box center [151, 236] width 180 height 13
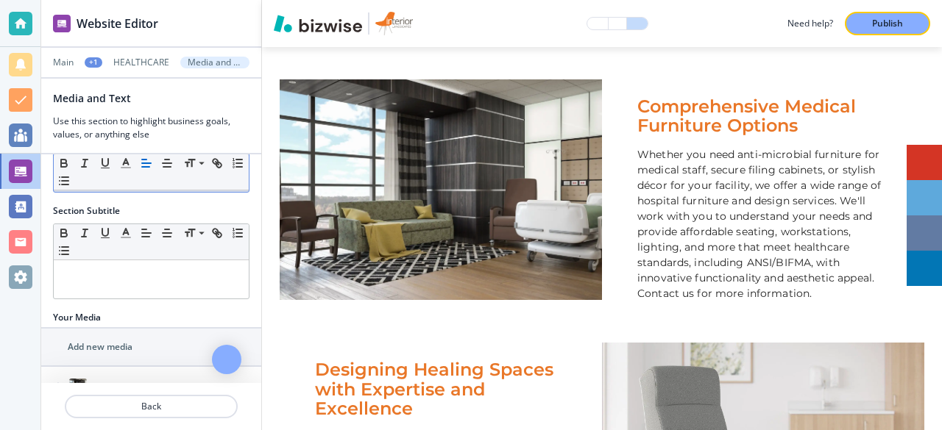
scroll to position [0, 0]
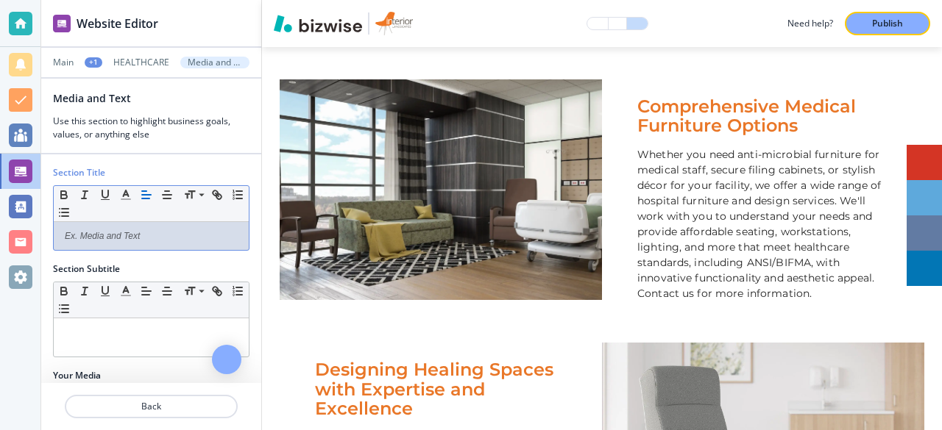
click at [734, 107] on span "Comprehensive Medical Furniture Options" at bounding box center [749, 116] width 224 height 40
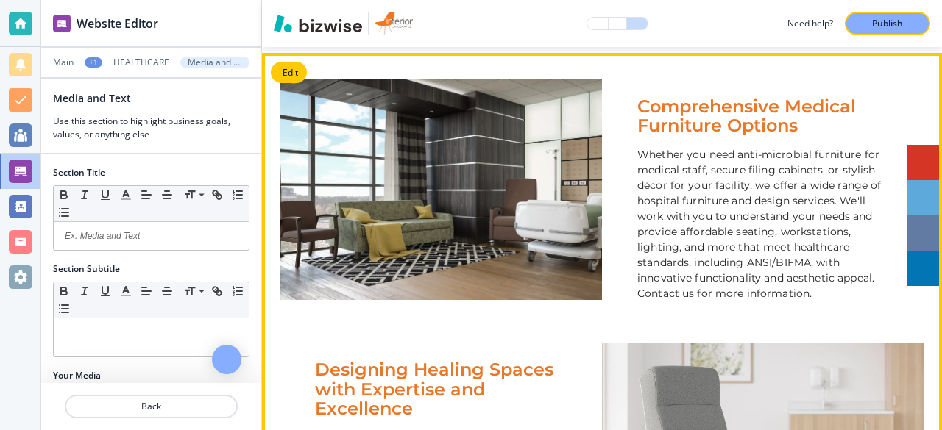
click at [717, 202] on p "Whether you need anti-microbial furniture for medical staff, secure filing cabi…" at bounding box center [763, 224] width 252 height 155
click at [741, 233] on p "Whether you need anti-microbial furniture for medical staff, secure filing cabi…" at bounding box center [763, 224] width 252 height 155
click at [739, 236] on p "Whether you need anti-microbial furniture for medical staff, secure filing cabi…" at bounding box center [763, 224] width 252 height 155
click at [297, 72] on button "Edit" at bounding box center [289, 73] width 36 height 22
click at [286, 66] on button "Edit" at bounding box center [289, 73] width 36 height 22
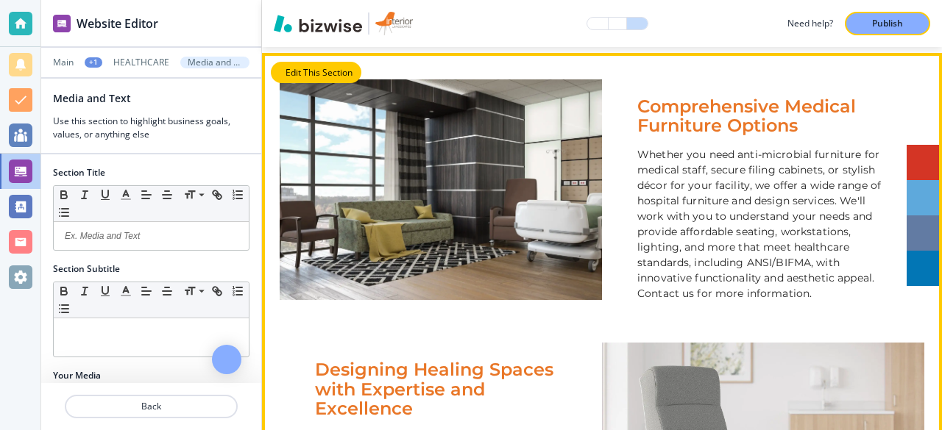
click at [319, 66] on button "Edit This Section" at bounding box center [316, 73] width 91 height 22
click at [160, 238] on p at bounding box center [151, 236] width 180 height 13
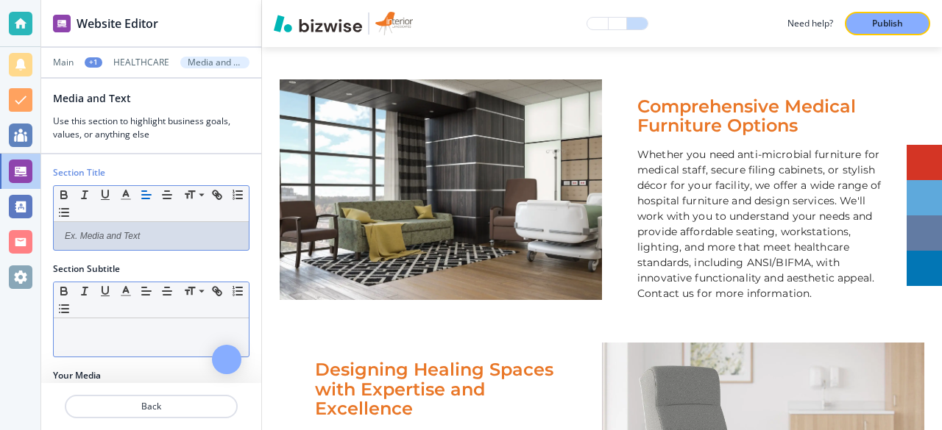
click at [145, 328] on p at bounding box center [151, 332] width 180 height 13
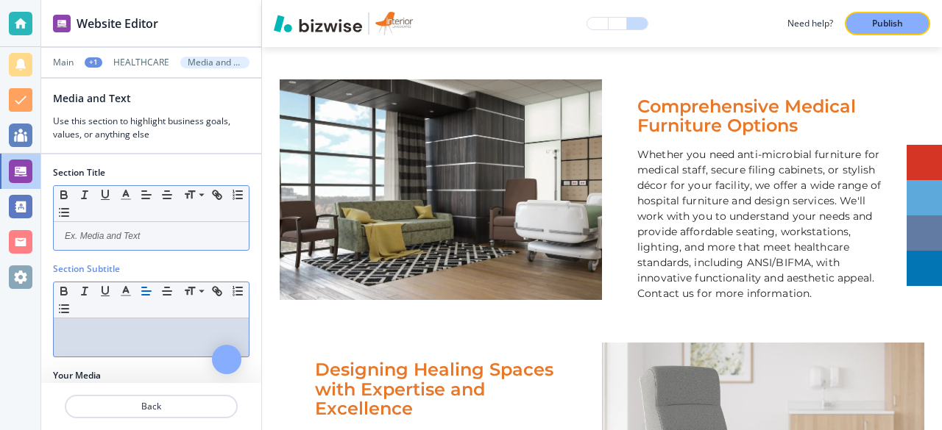
click at [163, 232] on p at bounding box center [151, 236] width 180 height 13
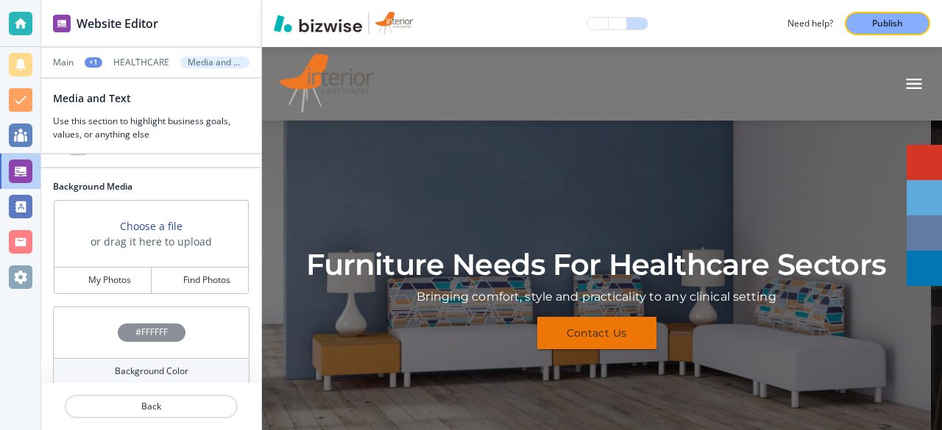
scroll to position [350, 0]
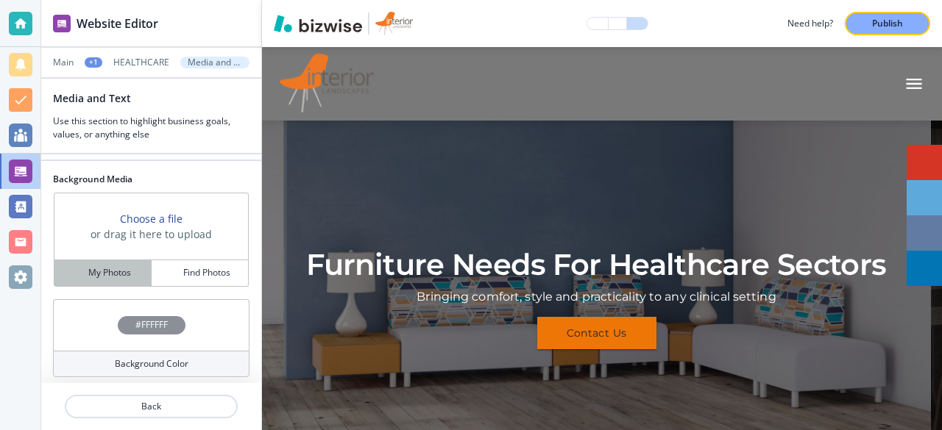
click at [106, 269] on h4 "My Photos" at bounding box center [109, 272] width 43 height 13
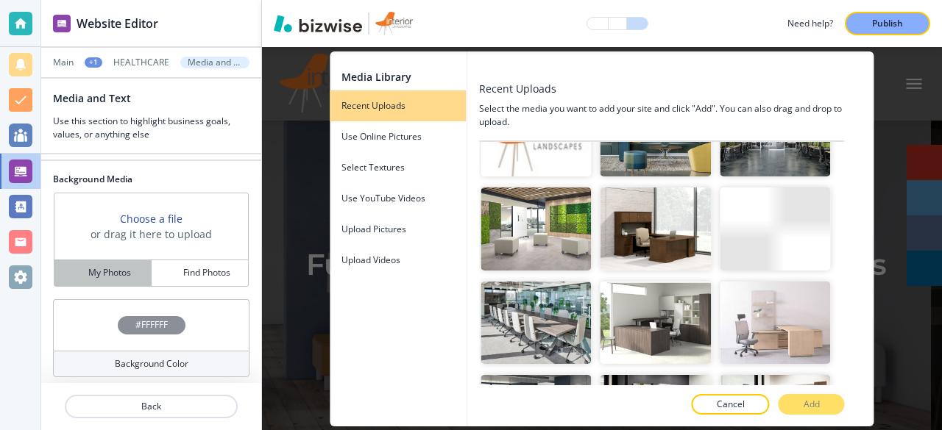
scroll to position [7842, 0]
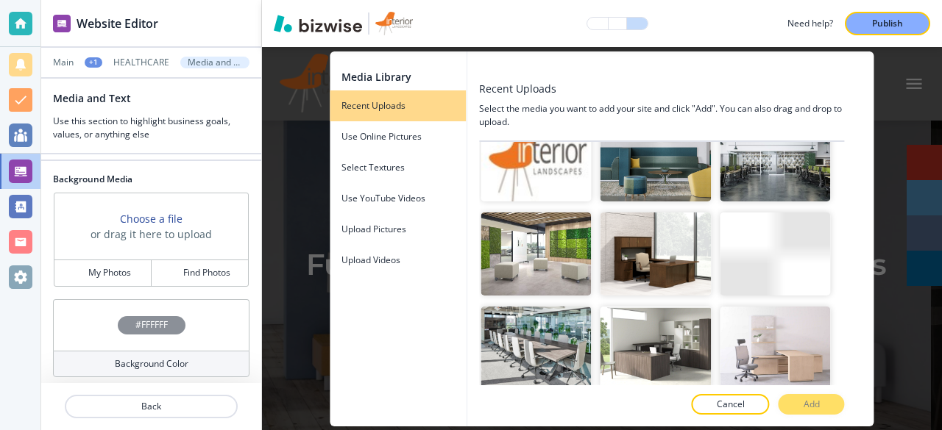
click at [707, 399] on button "Cancel" at bounding box center [731, 404] width 78 height 21
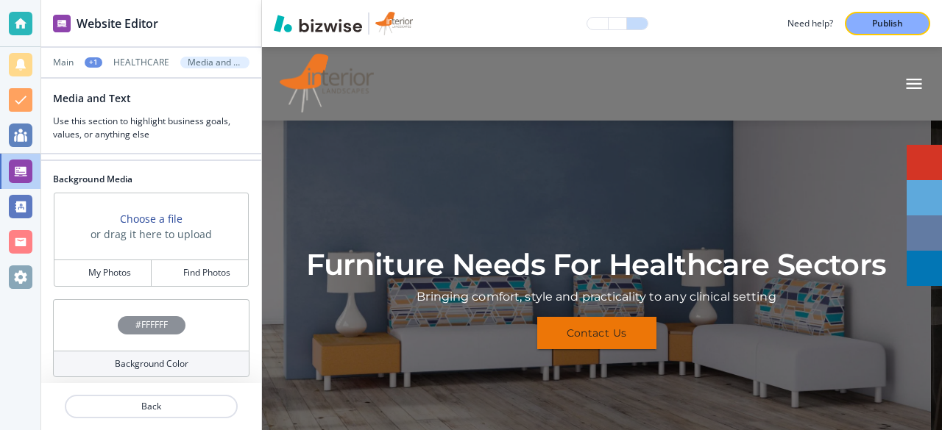
click at [790, 336] on div "Furniture Needs For Healthcare Sectors Bringing comfort, style and practicality…" at bounding box center [597, 298] width 634 height 302
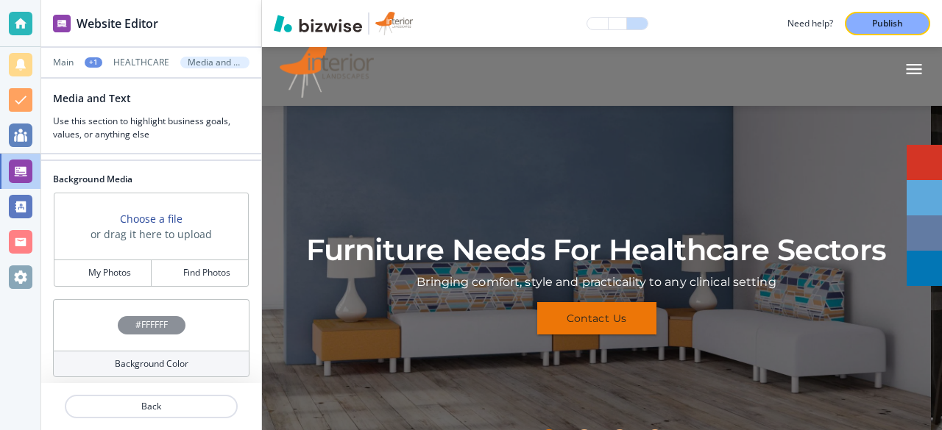
scroll to position [0, 0]
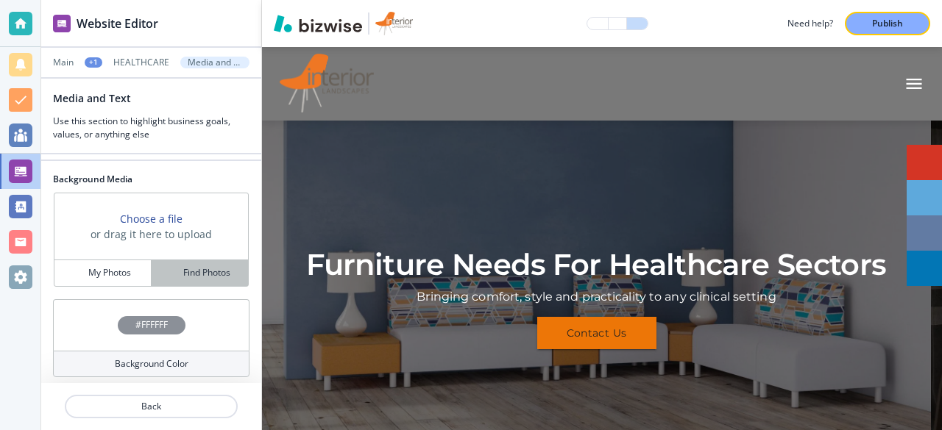
click at [203, 269] on h4 "Find Photos" at bounding box center [206, 272] width 47 height 13
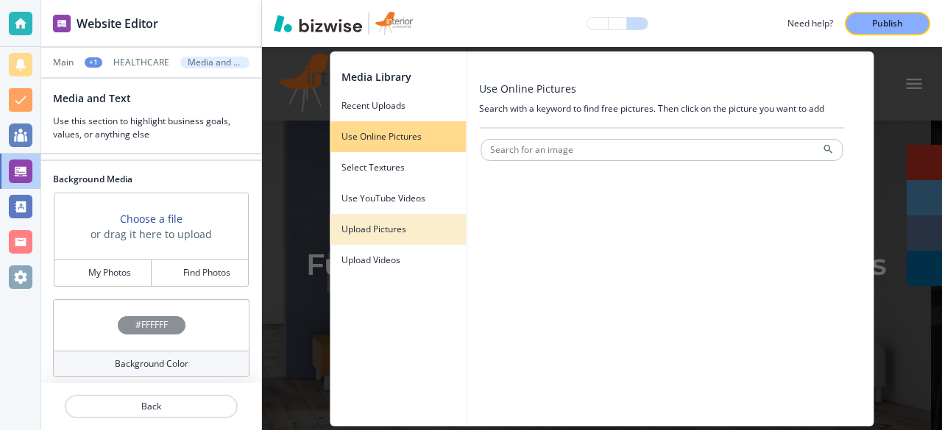
click at [374, 227] on h4 "Upload Pictures" at bounding box center [373, 229] width 65 height 13
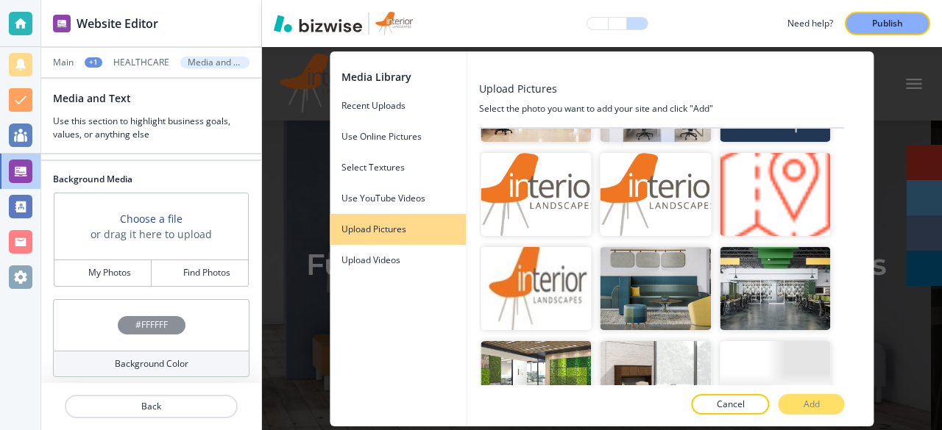
scroll to position [7867, 0]
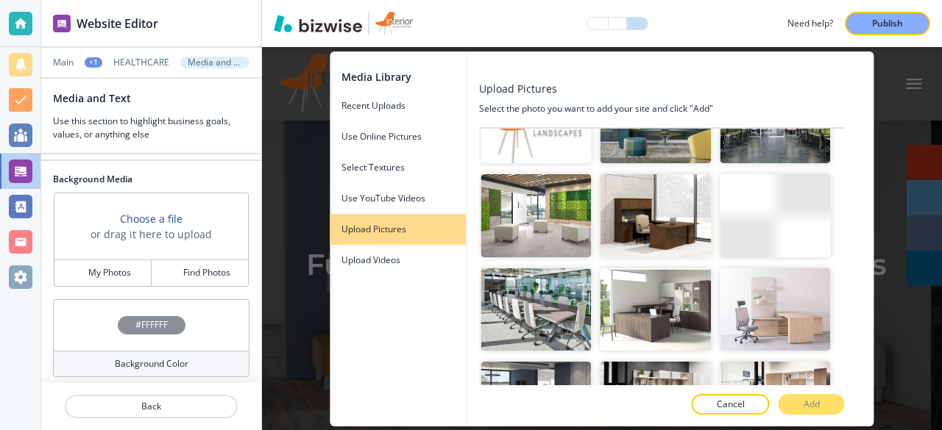
click at [801, 412] on div "Cancel Add" at bounding box center [661, 404] width 365 height 21
click at [809, 405] on div "Cancel Add" at bounding box center [661, 404] width 365 height 21
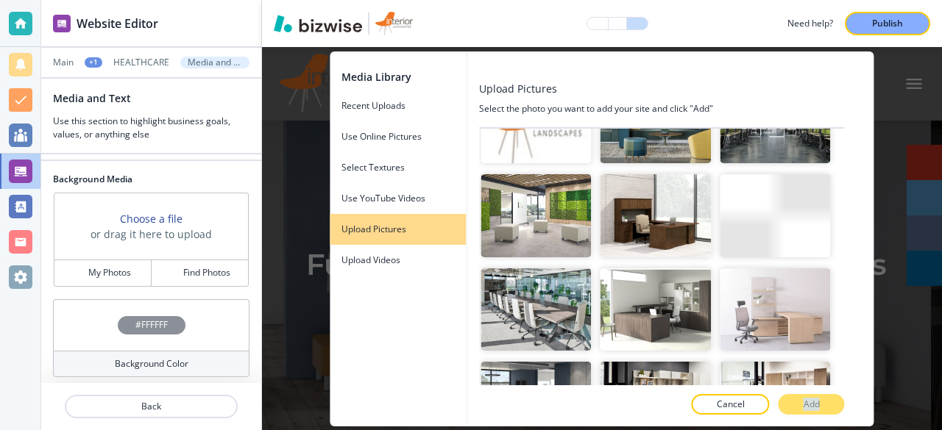
click at [809, 405] on div "Cancel Add" at bounding box center [661, 404] width 365 height 21
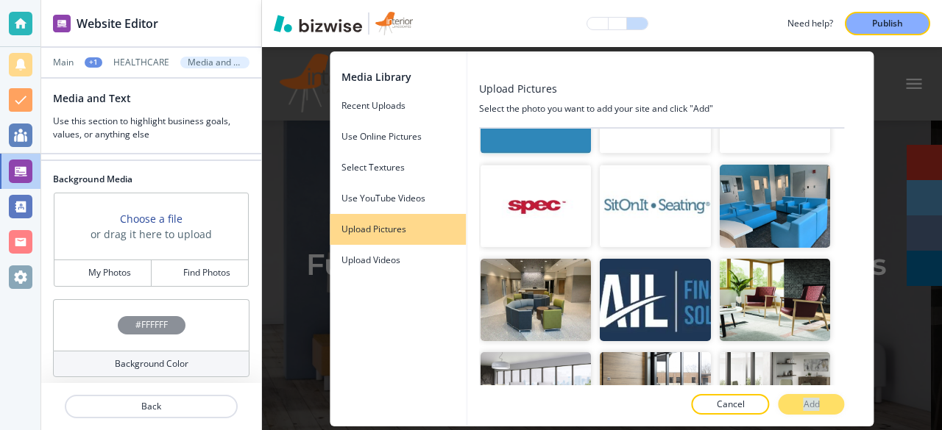
scroll to position [0, 0]
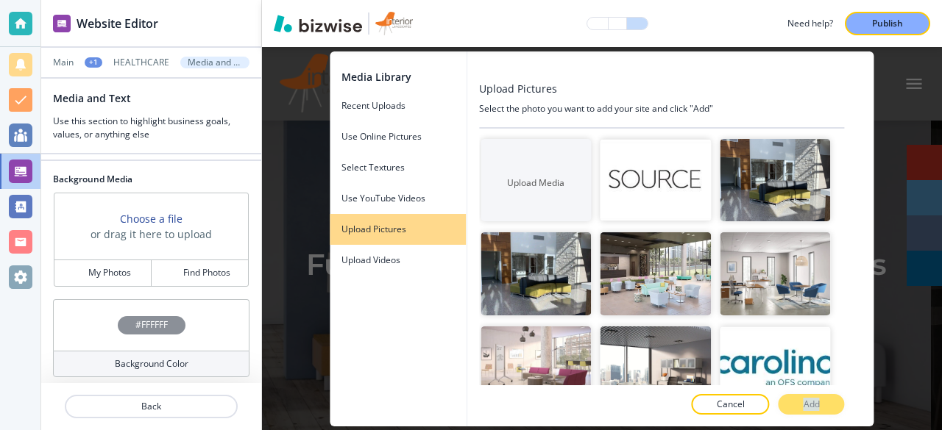
click at [150, 214] on h3 "Choose a file" at bounding box center [151, 218] width 63 height 15
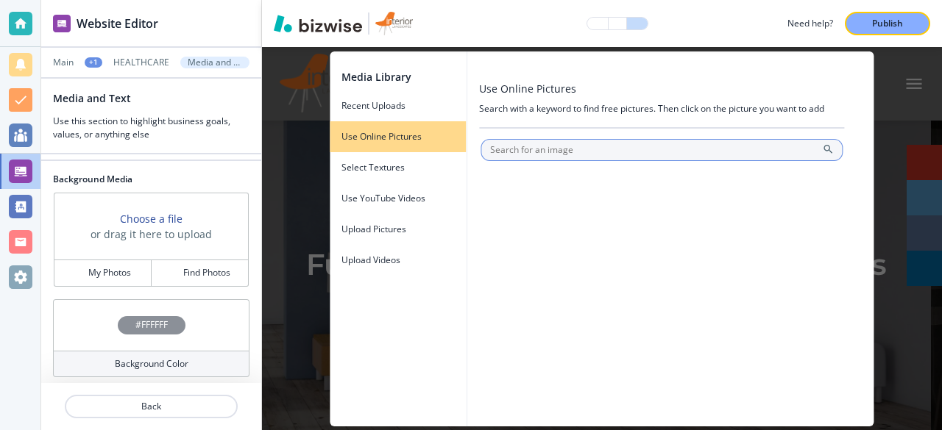
click at [511, 146] on input "text" at bounding box center [661, 150] width 362 height 22
click at [831, 152] on icon at bounding box center [828, 149] width 9 height 9
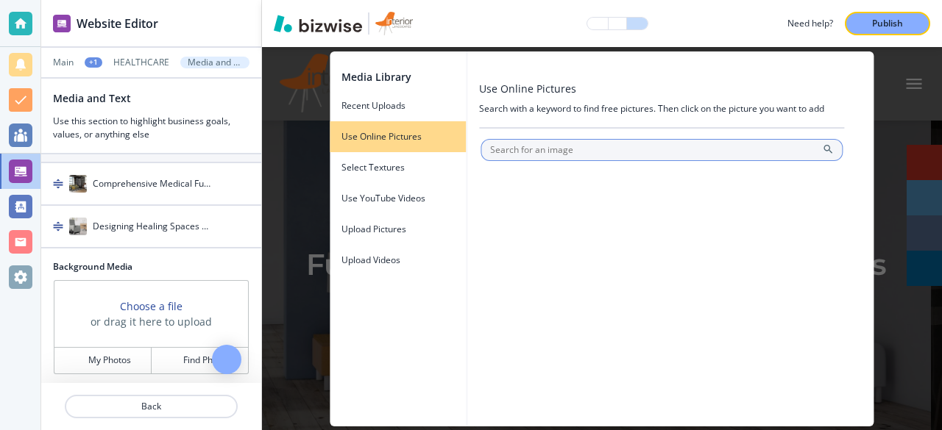
scroll to position [121, 0]
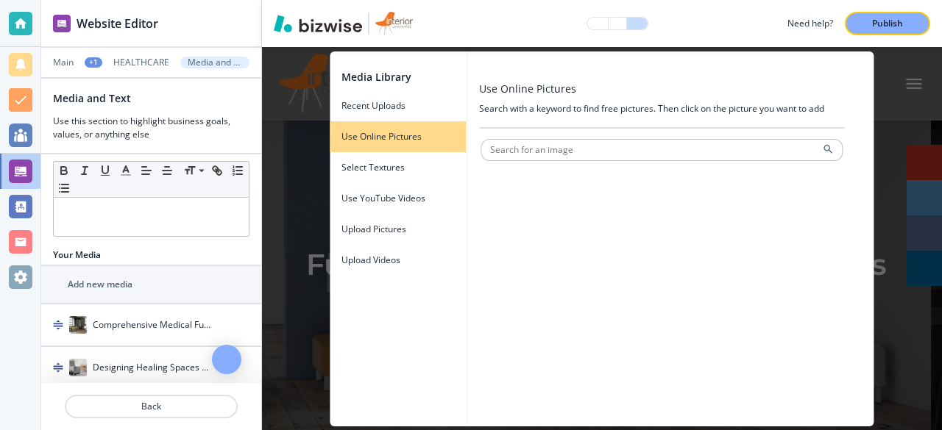
click at [124, 283] on h2 "Add new media" at bounding box center [100, 284] width 65 height 13
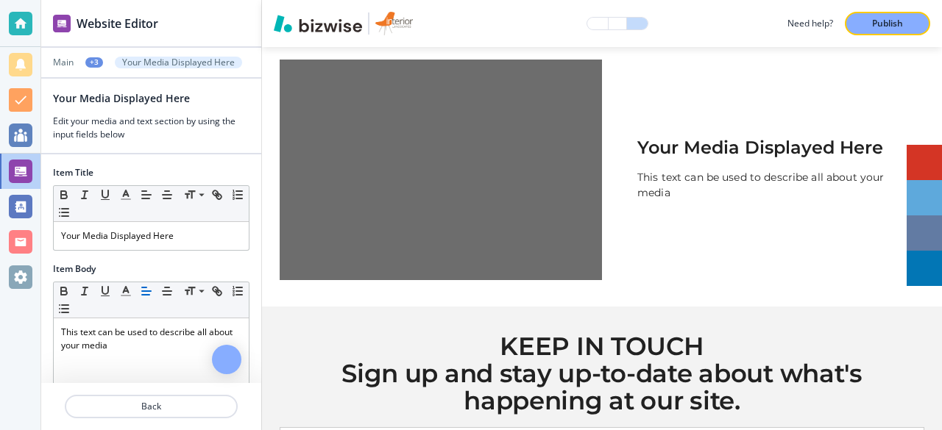
scroll to position [1464, 0]
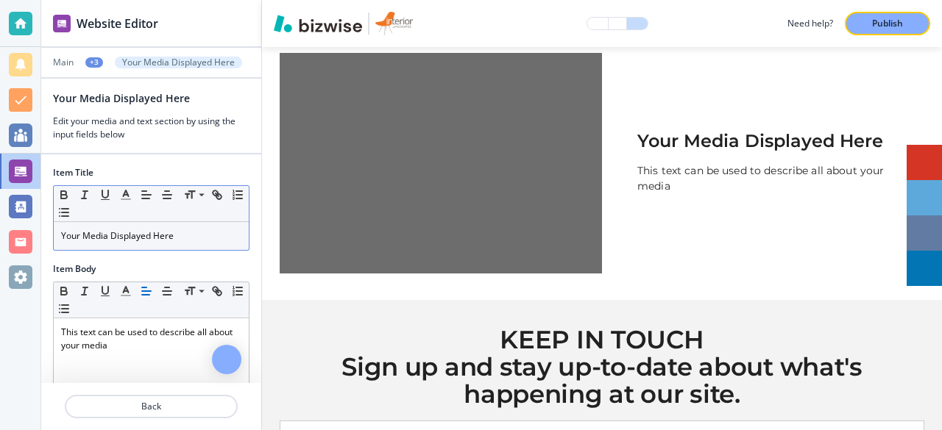
click at [180, 238] on p "Your Media Displayed Here" at bounding box center [151, 236] width 180 height 13
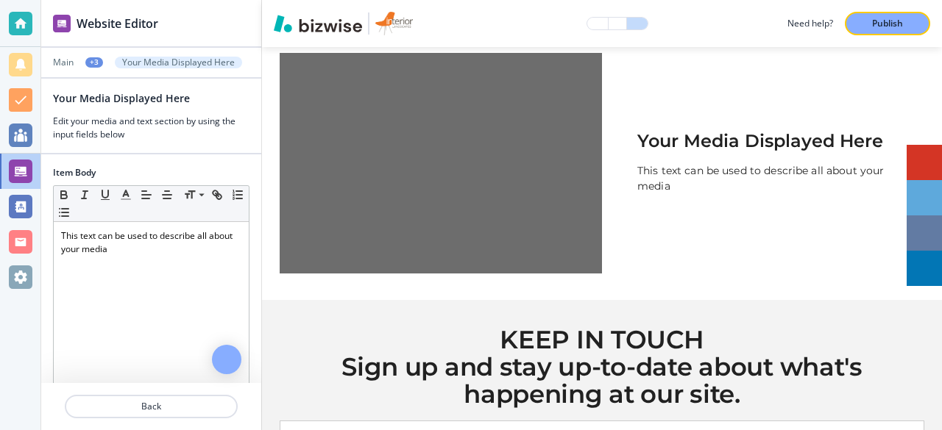
scroll to position [152, 0]
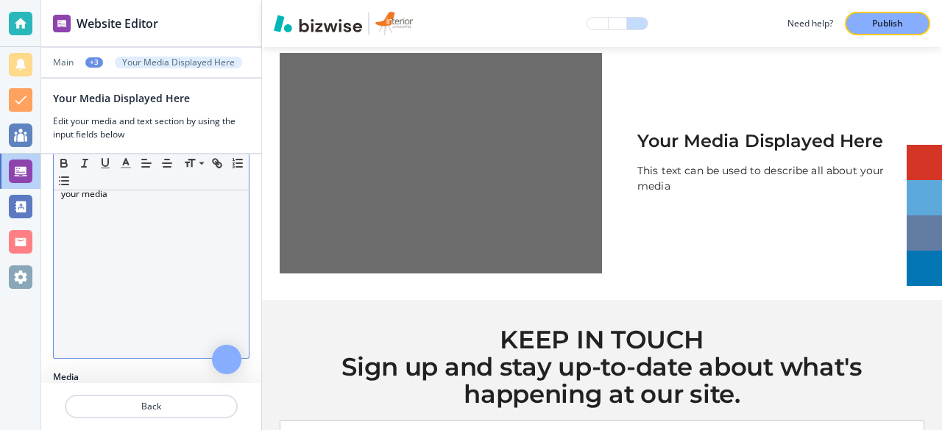
click at [185, 291] on div "This text can be used to describe all about your media" at bounding box center [151, 262] width 195 height 191
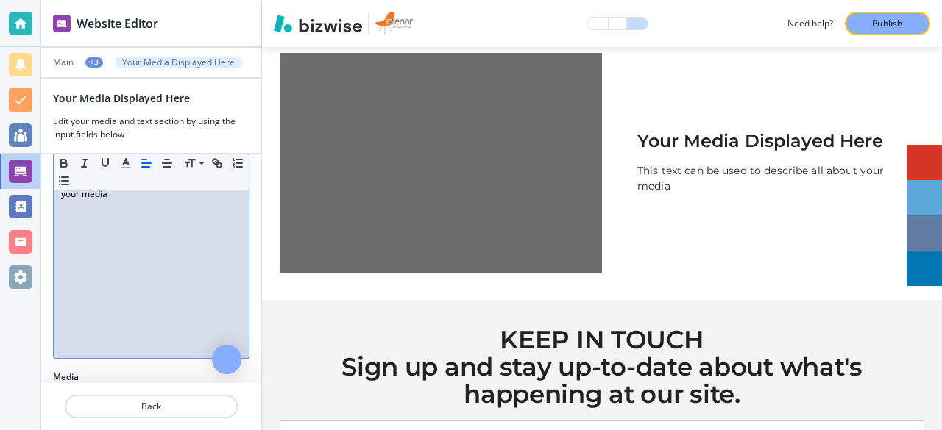
click at [673, 164] on p "This text can be used to describe all about your media" at bounding box center [763, 178] width 252 height 31
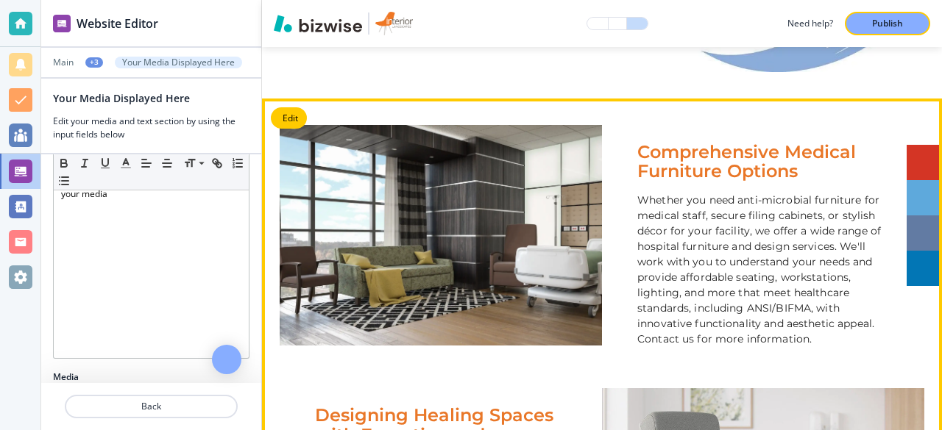
scroll to position [731, 0]
click at [681, 238] on p "Whether you need anti-microbial furniture for medical staff, secure filing cabi…" at bounding box center [763, 270] width 252 height 155
click at [693, 222] on p "Whether you need anti-microbial furniture for medical staff, secure filing cabi…" at bounding box center [763, 270] width 252 height 155
click at [690, 219] on p "Whether you need anti-microbial furniture for medical staff, secure filing cabi…" at bounding box center [763, 270] width 252 height 155
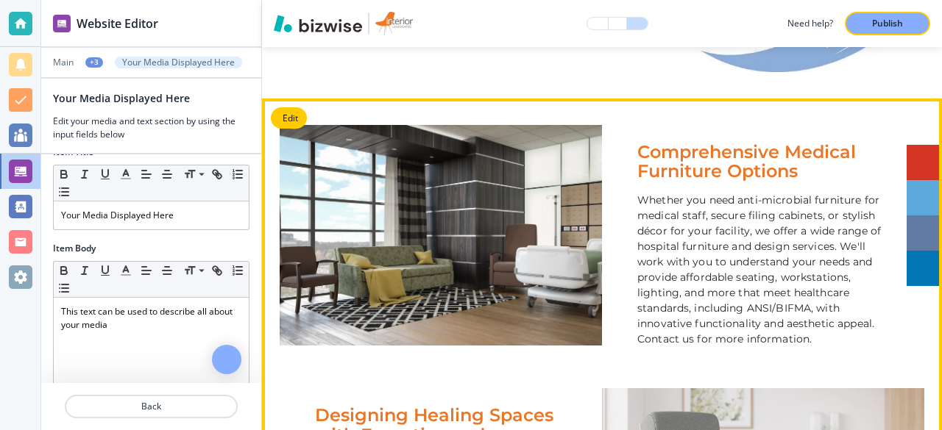
scroll to position [0, 0]
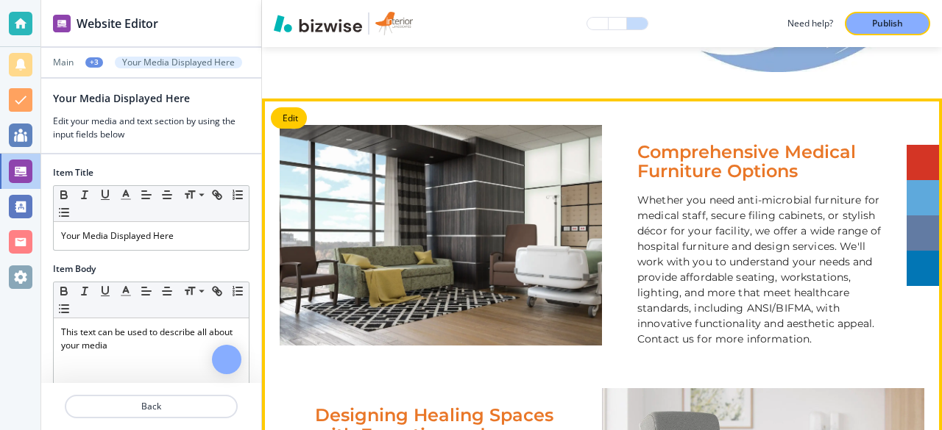
click at [17, 171] on div at bounding box center [21, 172] width 24 height 24
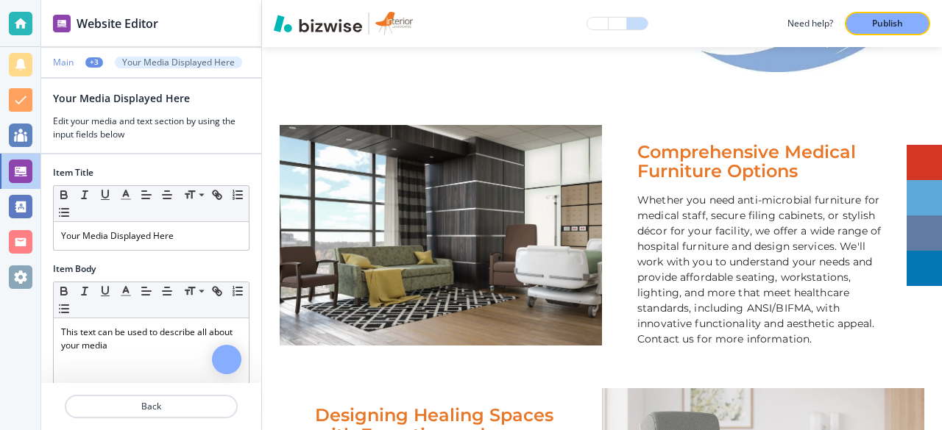
click at [65, 63] on p "Main" at bounding box center [63, 62] width 21 height 10
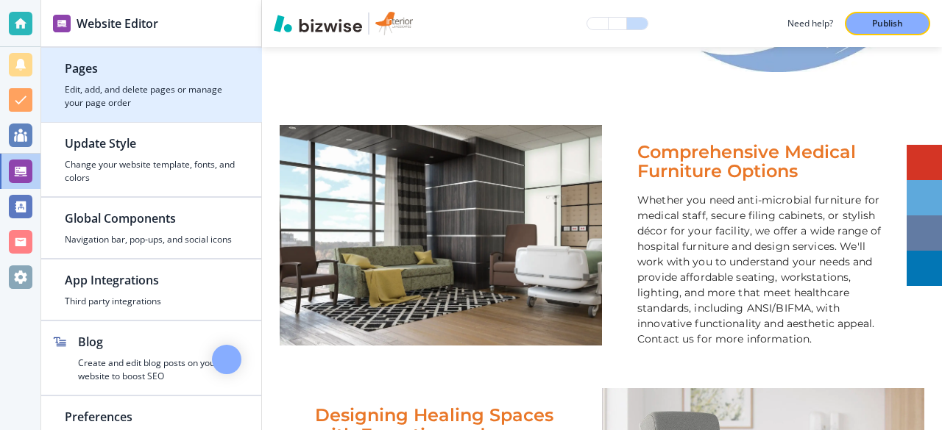
click at [150, 88] on h4 "Edit, add, and delete pages or manage your page order" at bounding box center [151, 96] width 173 height 26
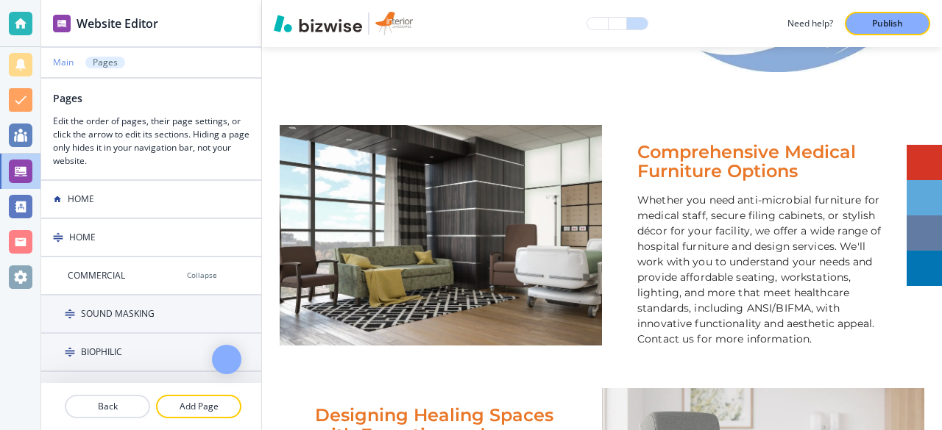
click at [69, 66] on p "Main" at bounding box center [63, 62] width 21 height 10
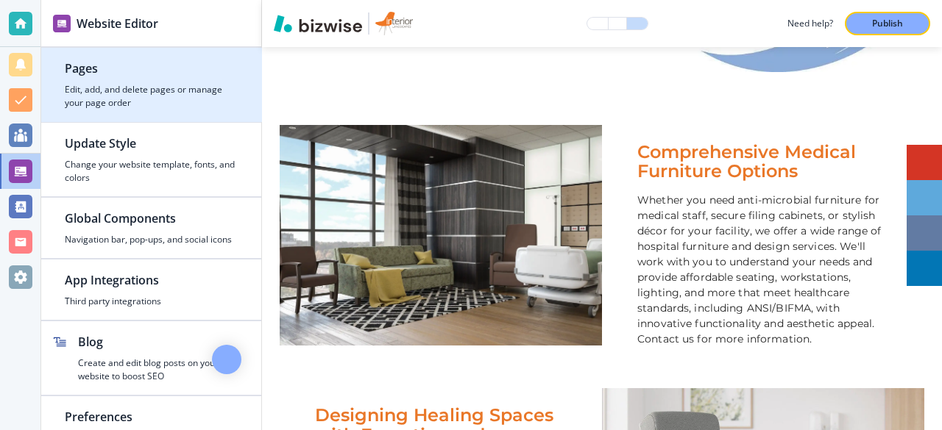
click at [113, 107] on h4 "Edit, add, and delete pages or manage your page order" at bounding box center [151, 96] width 173 height 26
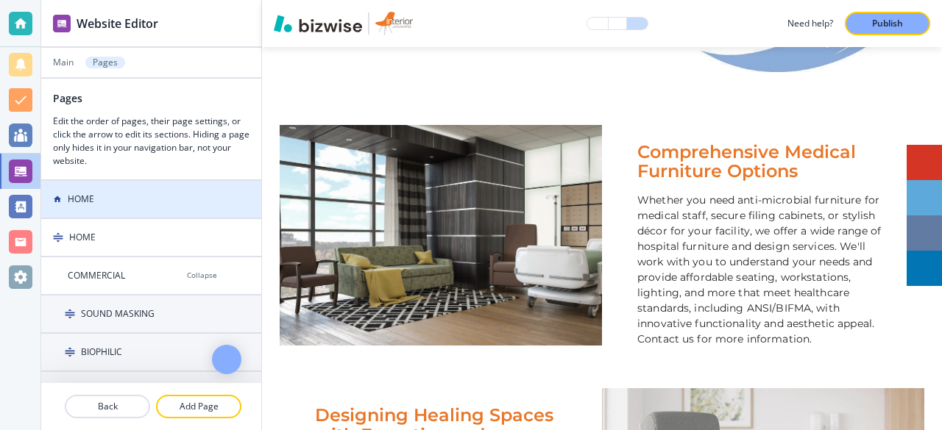
click at [102, 196] on div "HOME" at bounding box center [118, 199] width 155 height 13
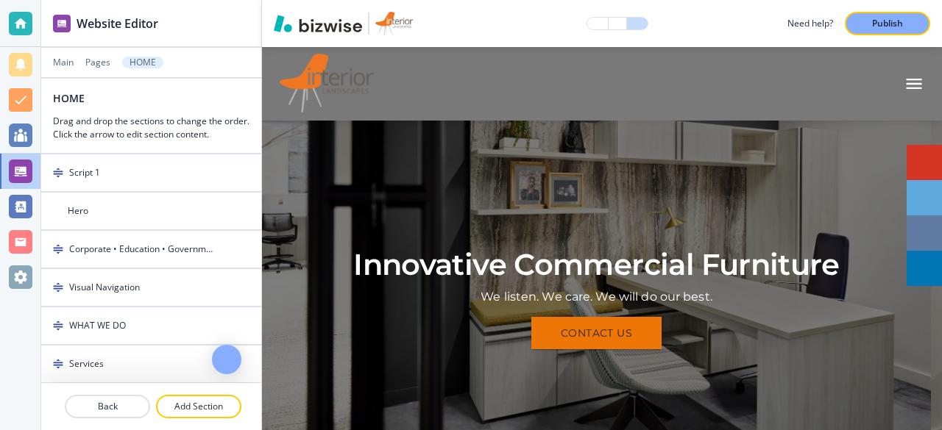
click at [732, 199] on div "Innovative Commercial Furniture We listen. We care. We will do our best. CONTAC…" at bounding box center [597, 298] width 634 height 302
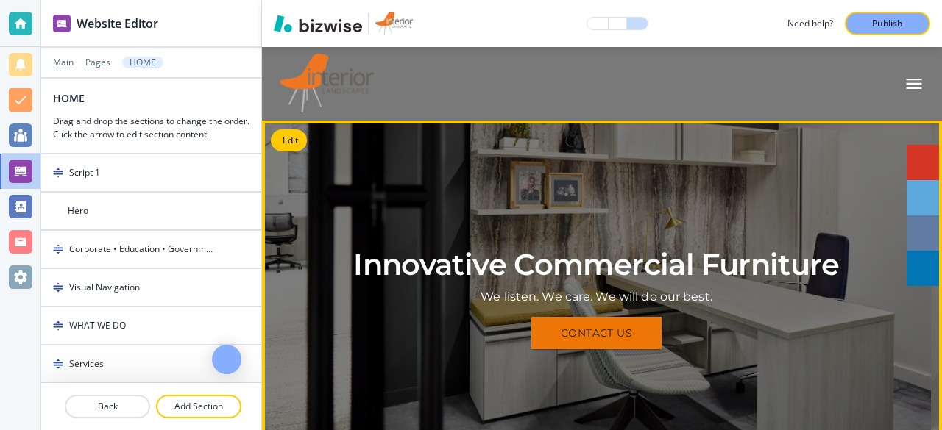
click at [284, 133] on button "Edit" at bounding box center [289, 141] width 36 height 22
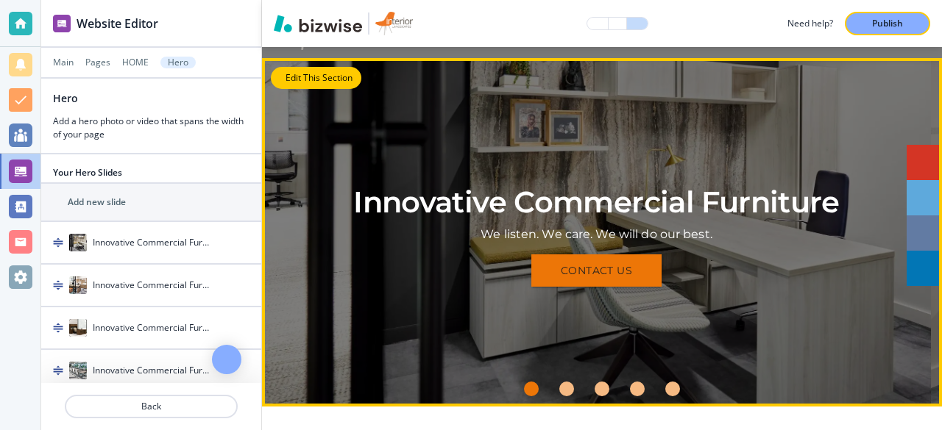
scroll to position [74, 0]
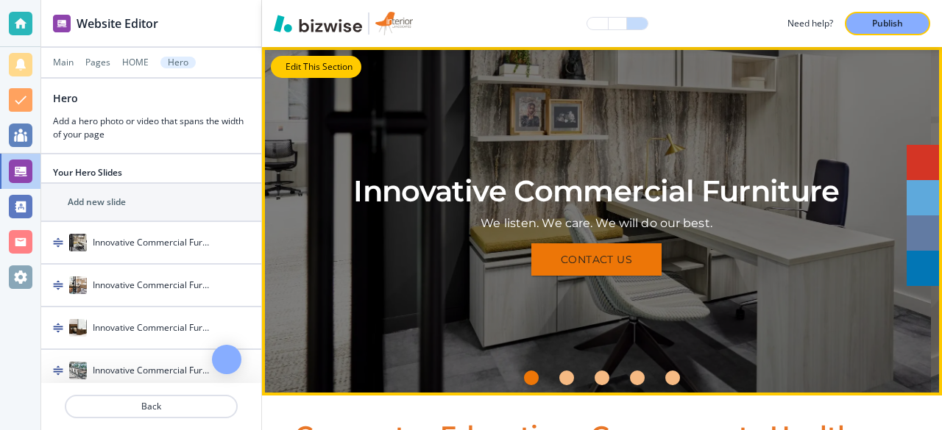
click at [823, 296] on div "Innovative Commercial Furniture We listen. We care. We will do our best. CONTAC…" at bounding box center [597, 225] width 634 height 302
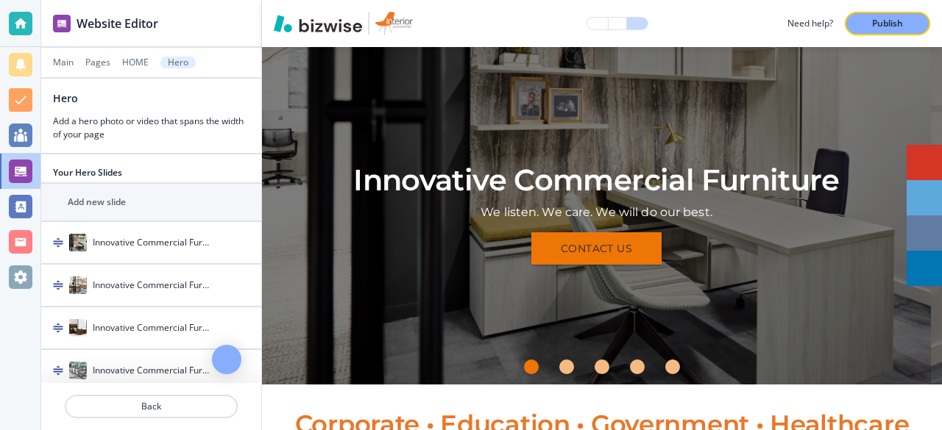
scroll to position [86, 0]
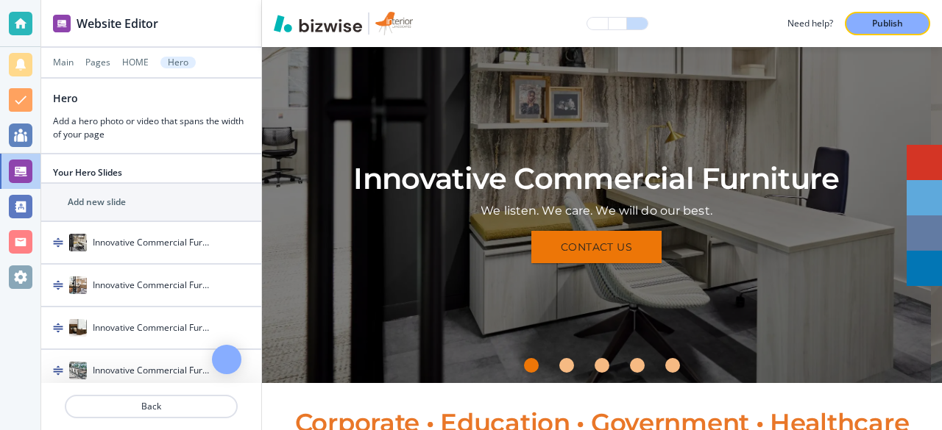
click at [567, 372] on li "Go to slide 2" at bounding box center [566, 365] width 35 height 35
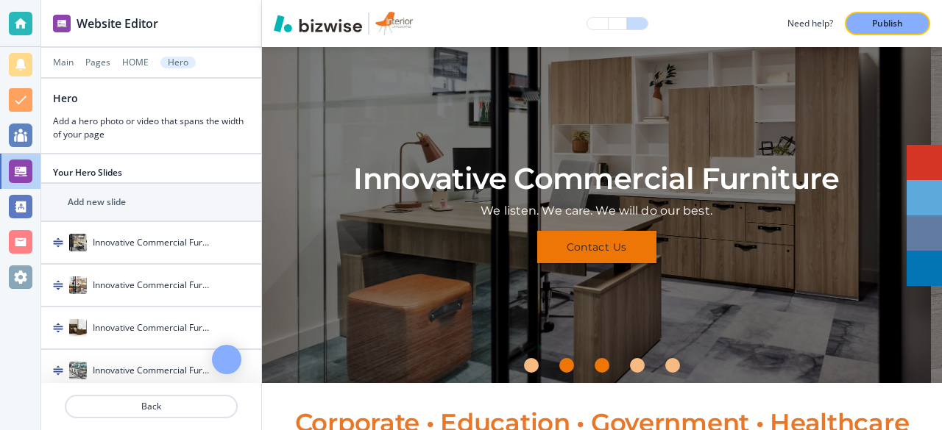
click at [600, 366] on div "Go to slide 3" at bounding box center [602, 365] width 15 height 15
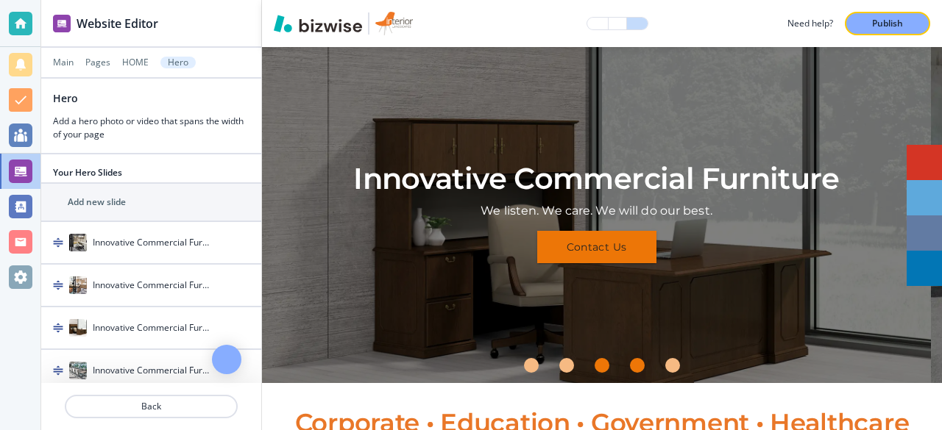
click at [633, 364] on div "Go to slide 4" at bounding box center [637, 365] width 15 height 15
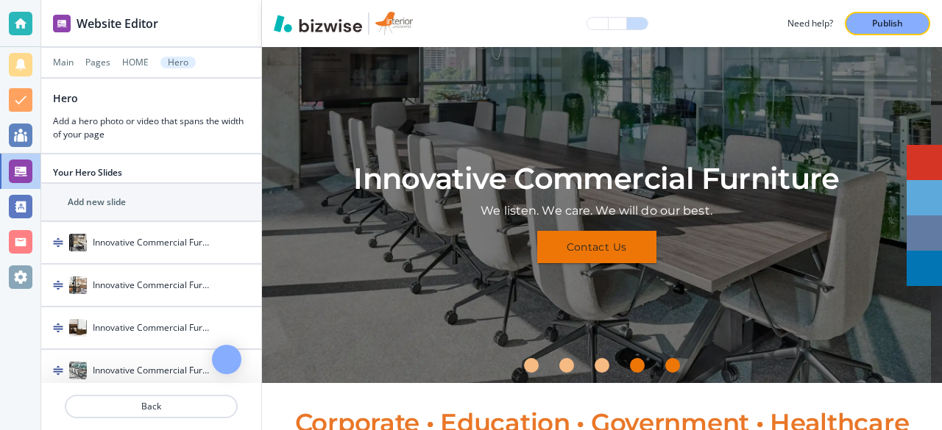
click at [670, 366] on div "Go to slide 5" at bounding box center [672, 365] width 15 height 15
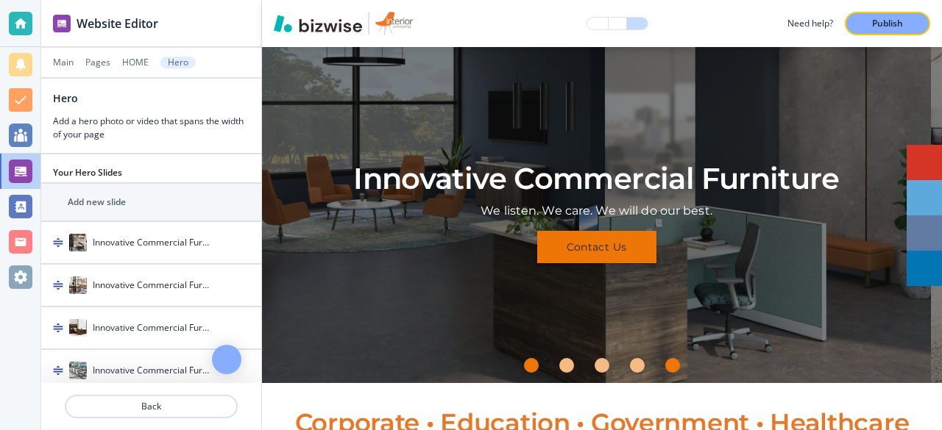
click at [525, 368] on div "Go to slide 1" at bounding box center [531, 365] width 15 height 15
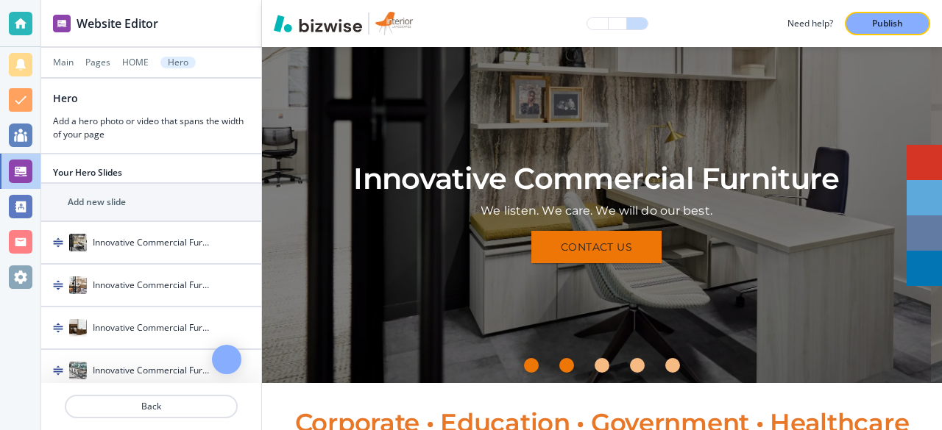
click at [565, 366] on div "Go to slide 2" at bounding box center [566, 365] width 15 height 15
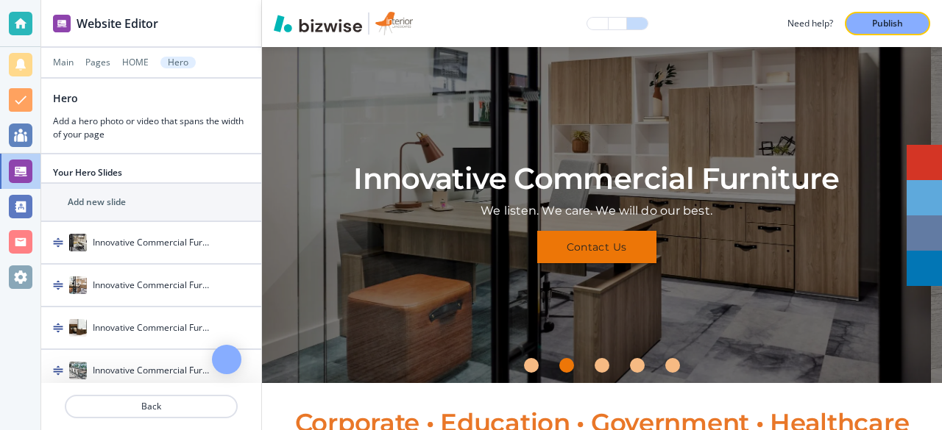
click at [600, 364] on div "Go to slide 3" at bounding box center [602, 365] width 15 height 15
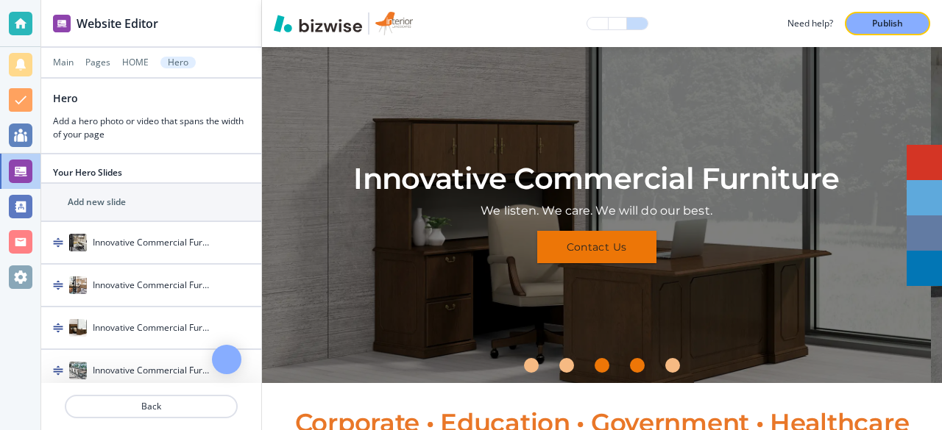
click at [631, 372] on div "Go to slide 4" at bounding box center [637, 365] width 15 height 15
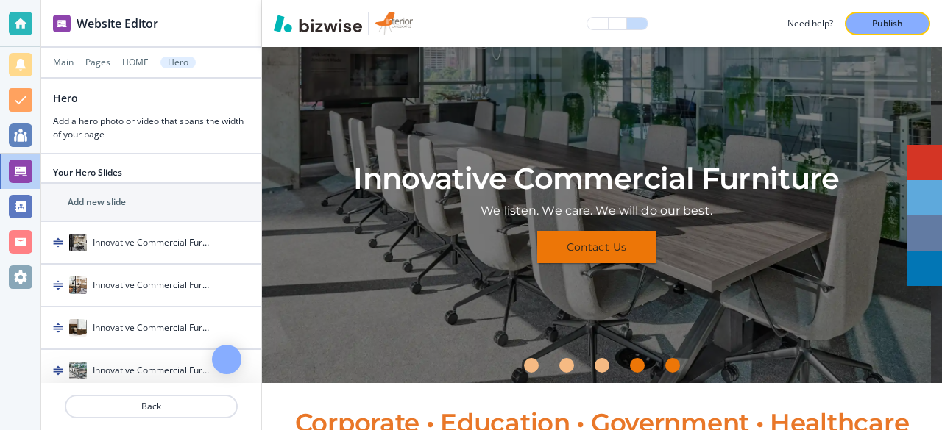
click at [667, 369] on div "Go to slide 5" at bounding box center [672, 365] width 15 height 15
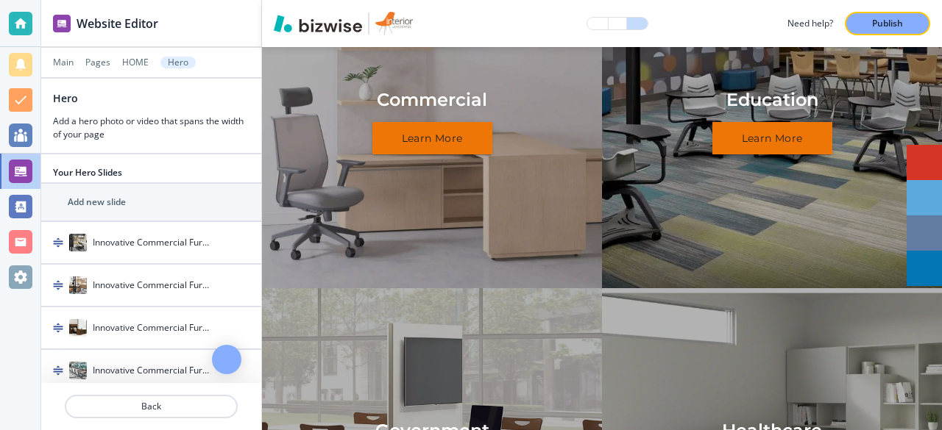
scroll to position [1095, 0]
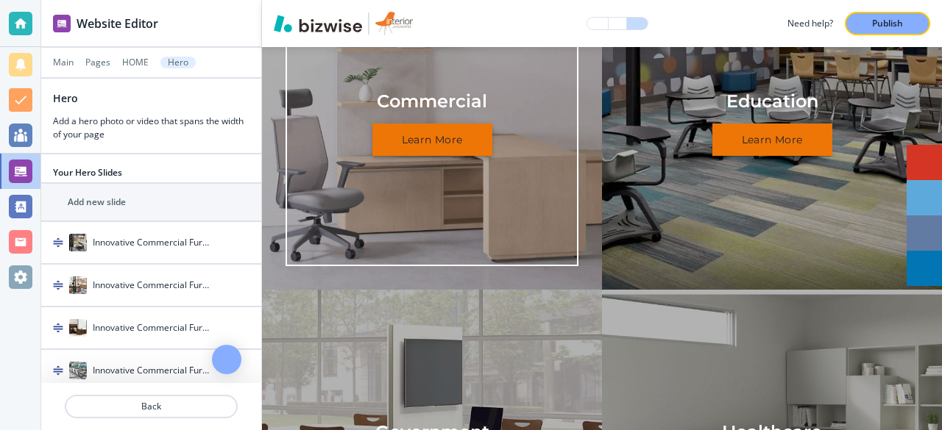
click at [424, 157] on button "Learn More" at bounding box center [432, 140] width 120 height 33
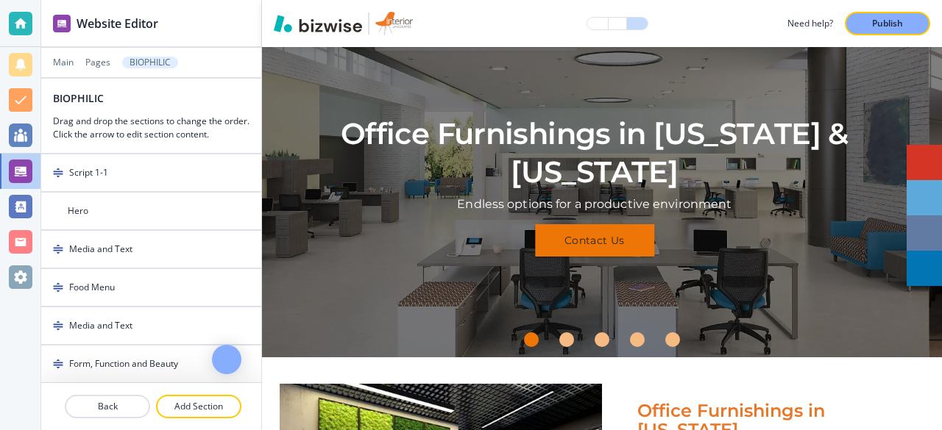
scroll to position [111, 0]
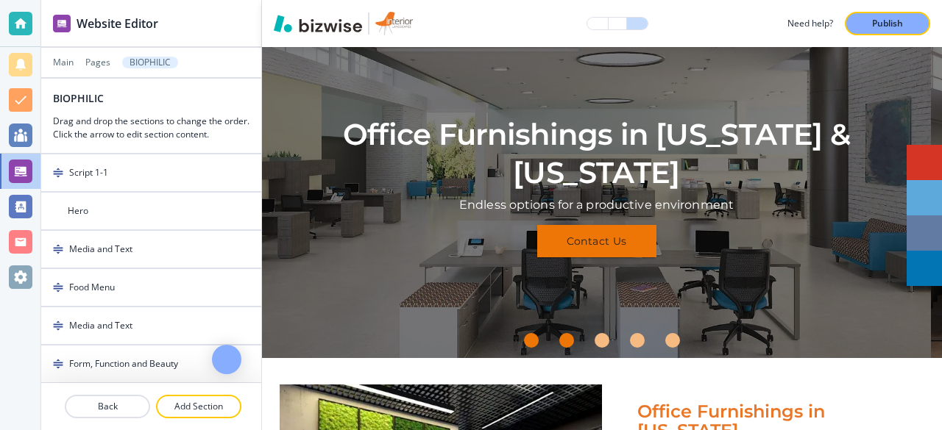
click at [564, 344] on div "Go to slide 2" at bounding box center [566, 340] width 15 height 15
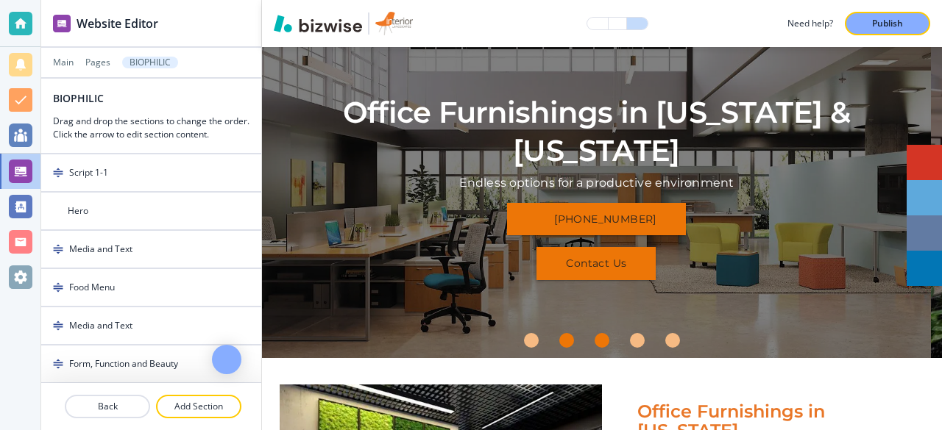
click at [599, 336] on div "Go to slide 3" at bounding box center [602, 340] width 15 height 15
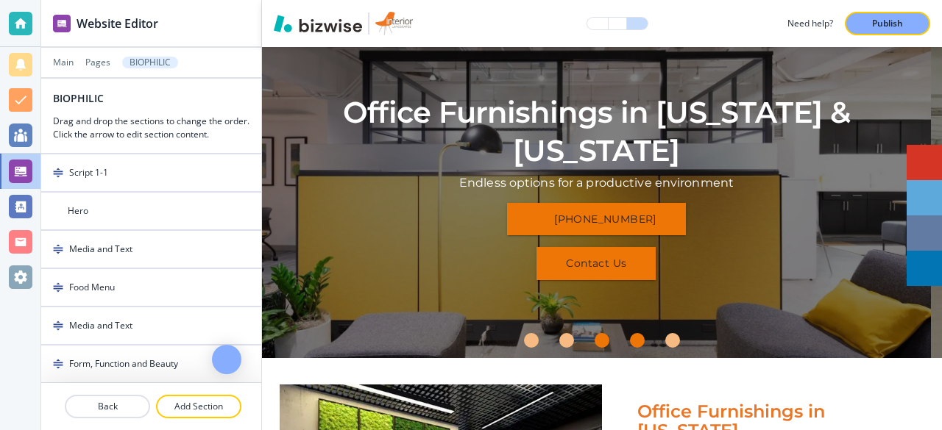
click at [634, 344] on div "Go to slide 4" at bounding box center [637, 340] width 15 height 15
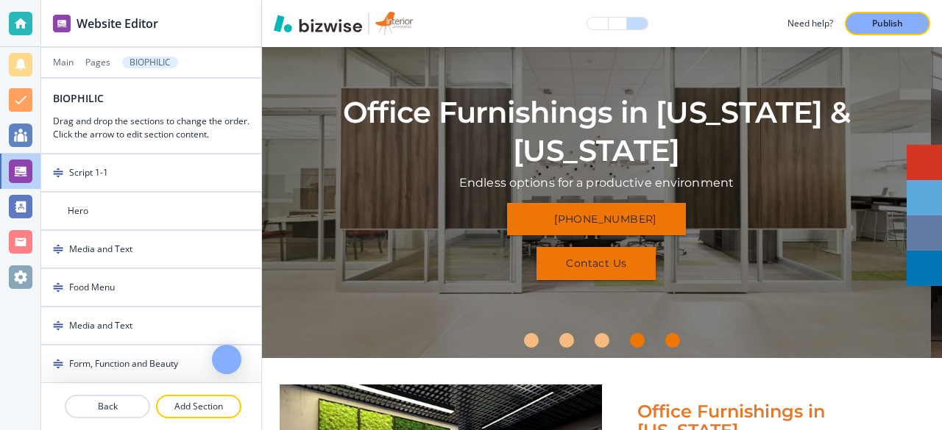
click at [668, 343] on div "Go to slide 5" at bounding box center [672, 340] width 15 height 15
